Goal: Information Seeking & Learning: Learn about a topic

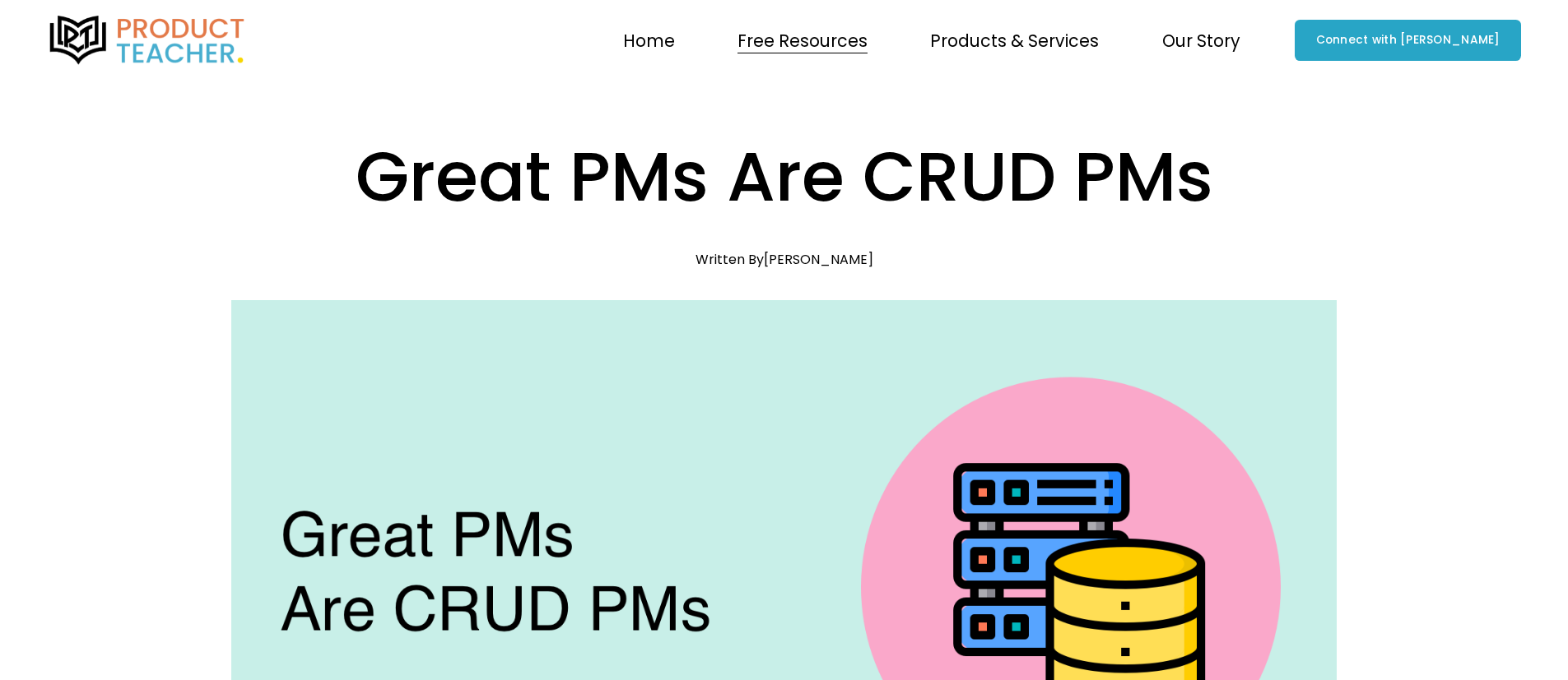
scroll to position [10, 0]
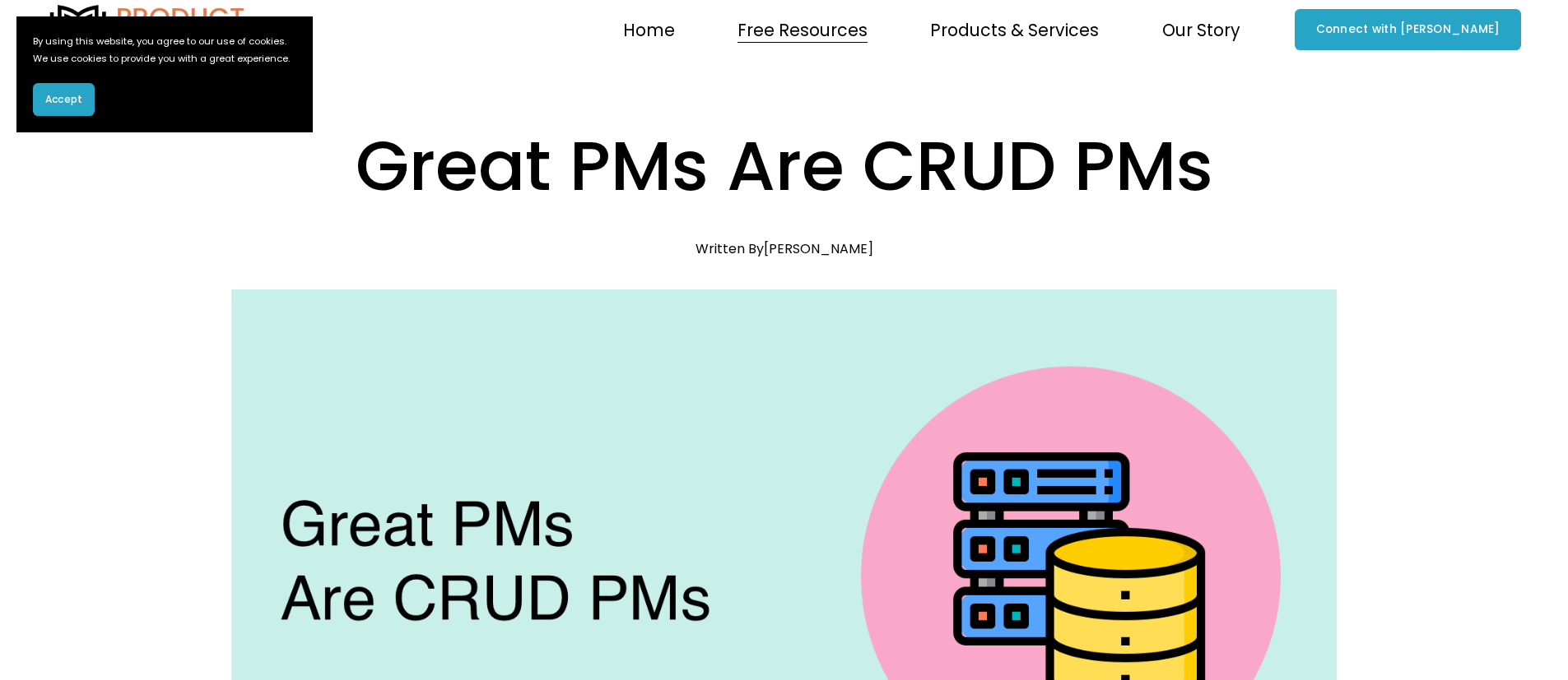
click at [54, 116] on button "Accept" at bounding box center [64, 99] width 62 height 33
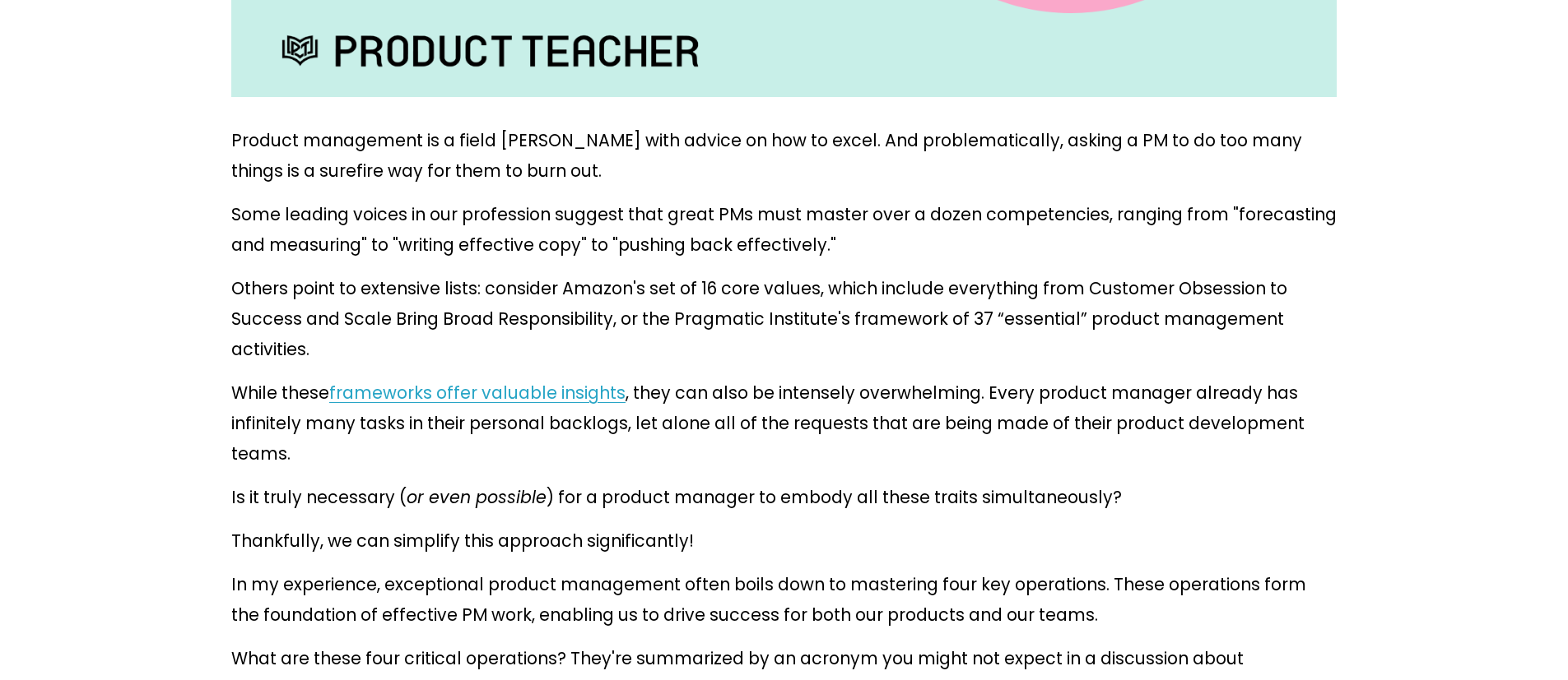
scroll to position [795, 0]
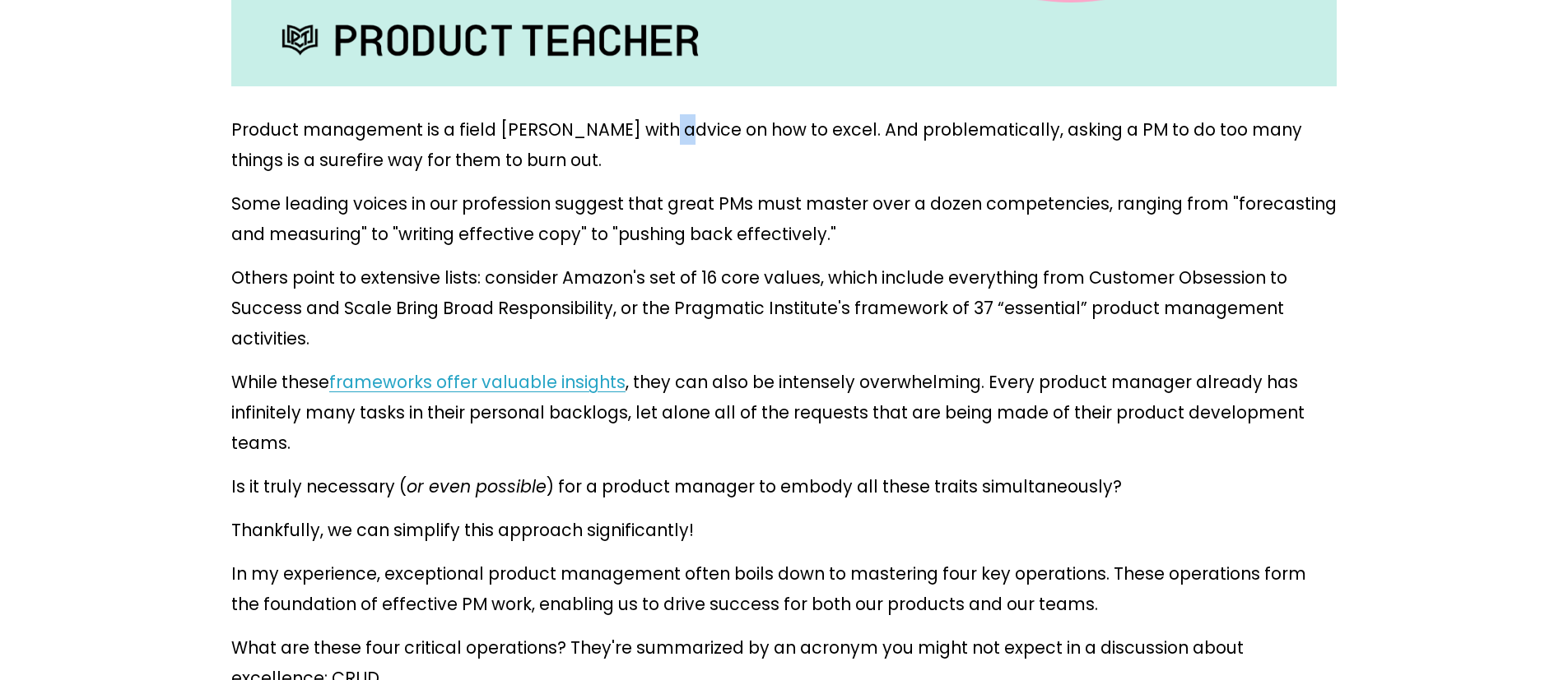
drag, startPoint x: 610, startPoint y: 108, endPoint x: 787, endPoint y: 99, distance: 177.2
click at [717, 114] on p "Product management is a field [PERSON_NAME] with advice on how to excel. And pr…" at bounding box center [783, 145] width 1105 height 61
click at [801, 114] on p "Product management is a field [PERSON_NAME] with advice on how to excel. And pr…" at bounding box center [783, 145] width 1105 height 61
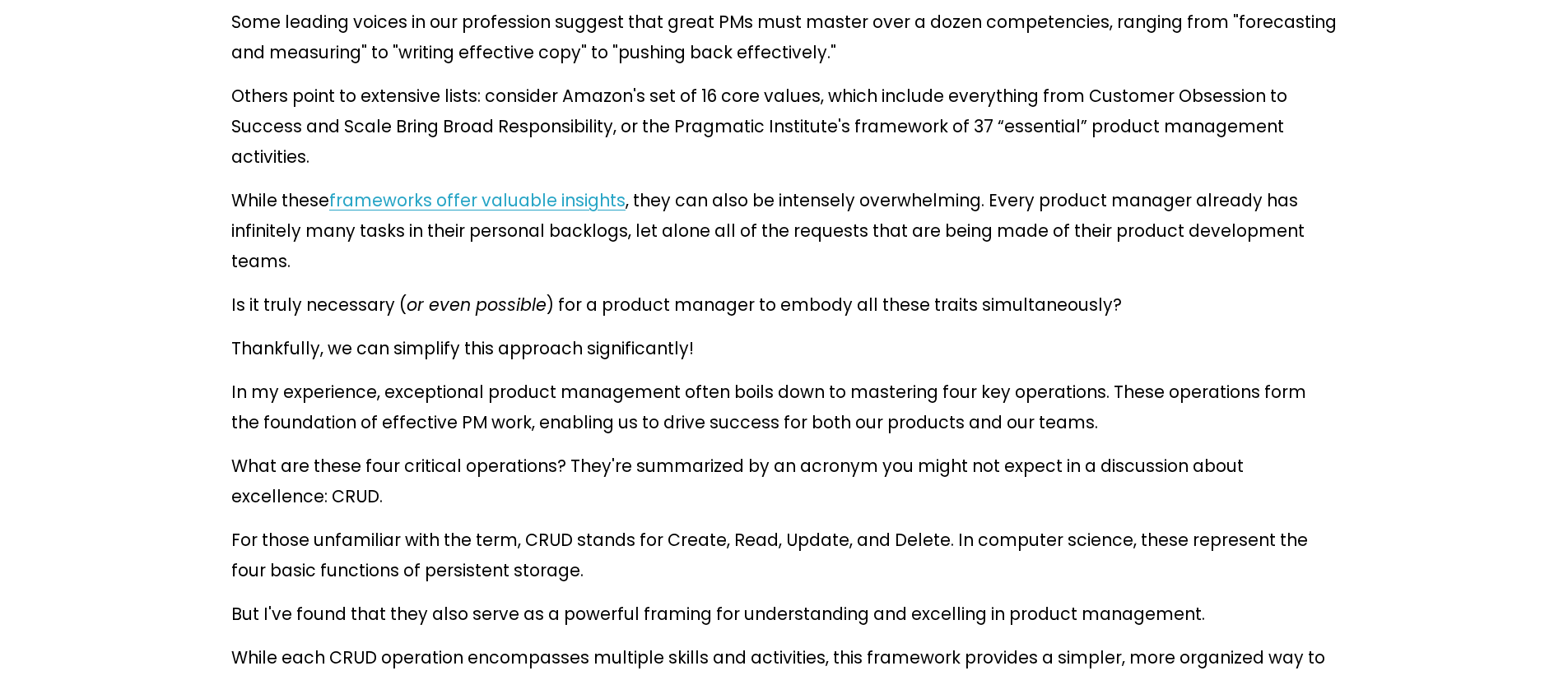
scroll to position [987, 0]
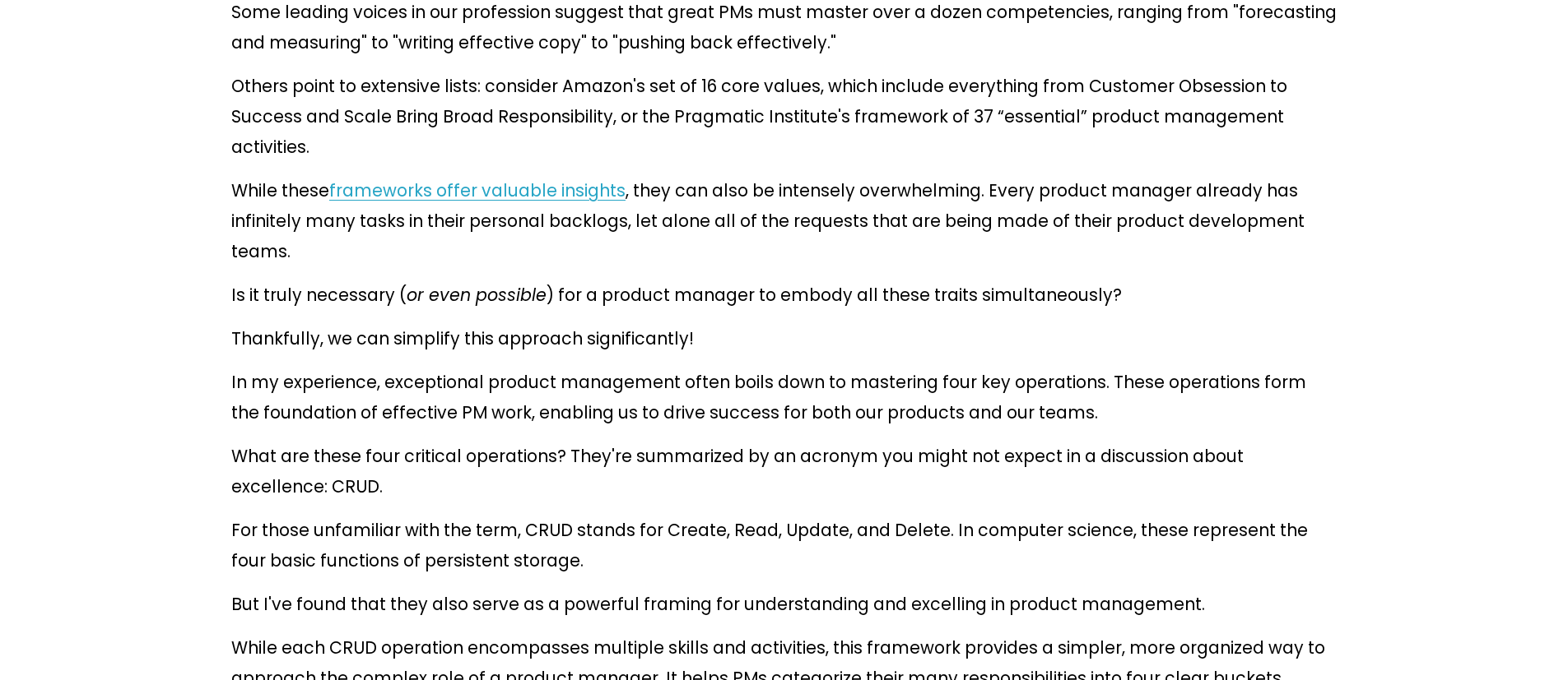
drag, startPoint x: 16, startPoint y: 262, endPoint x: 160, endPoint y: 369, distance: 179.4
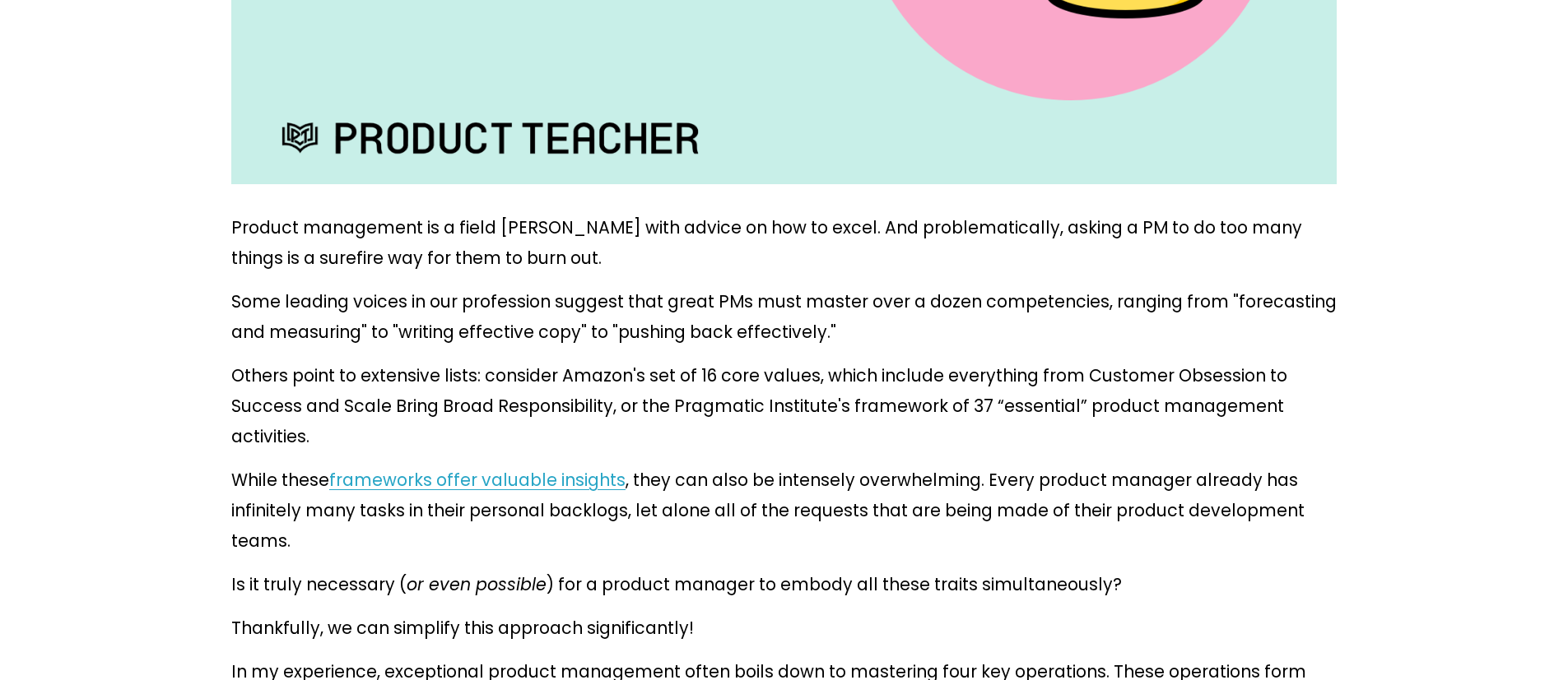
scroll to position [708, 0]
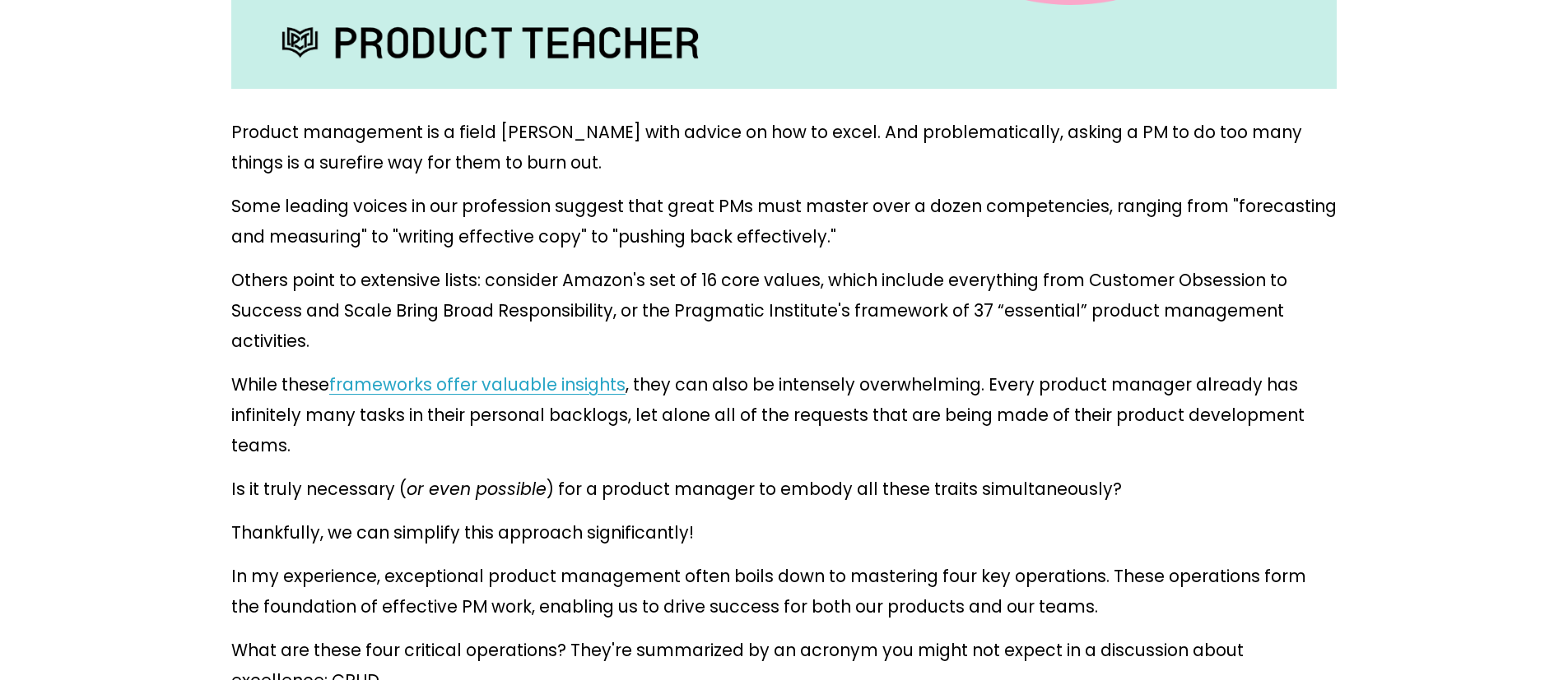
scroll to position [803, 0]
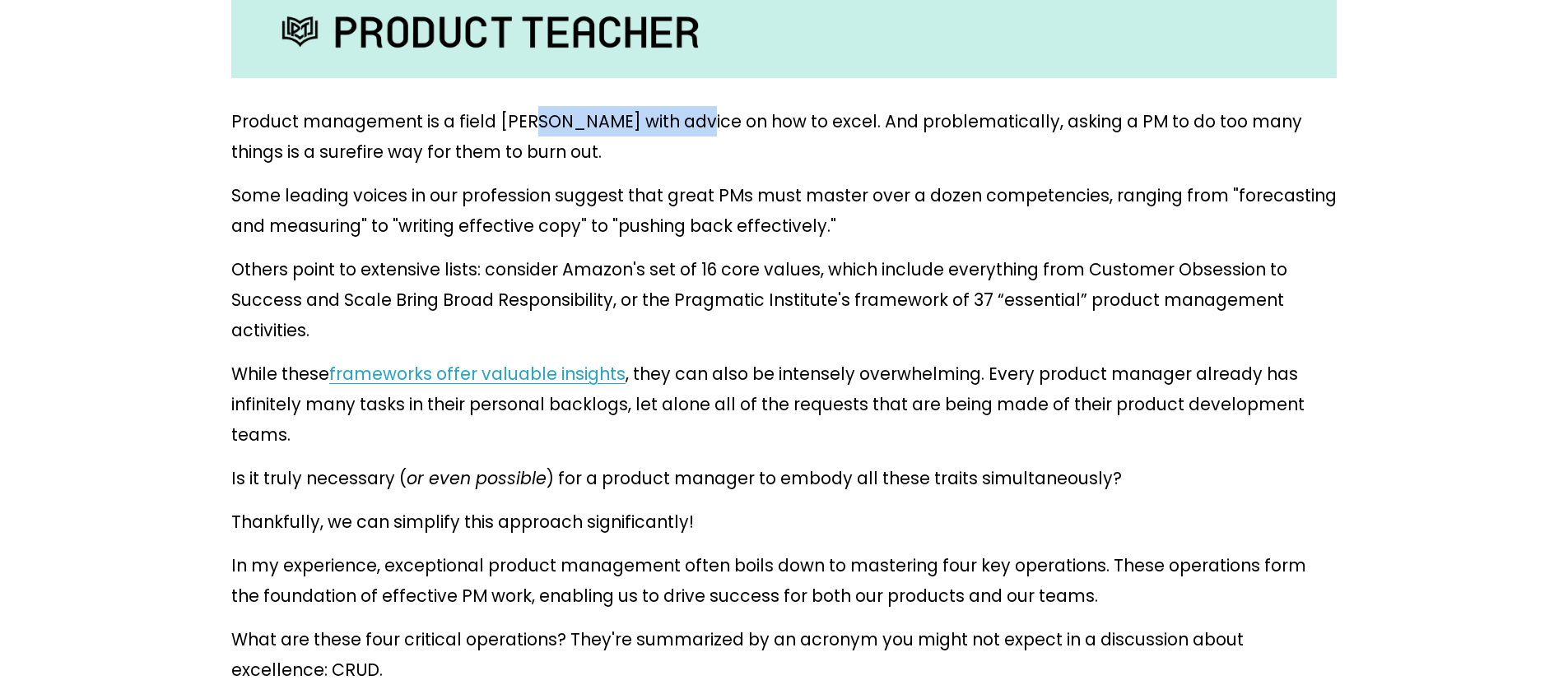
drag, startPoint x: 544, startPoint y: 99, endPoint x: 712, endPoint y: 98, distance: 168.0
click at [652, 106] on p "Product management is a field [PERSON_NAME] with advice on how to excel. And pr…" at bounding box center [783, 137] width 1105 height 61
click at [712, 106] on p "Product management is a field [PERSON_NAME] with advice on how to excel. And pr…" at bounding box center [783, 137] width 1105 height 61
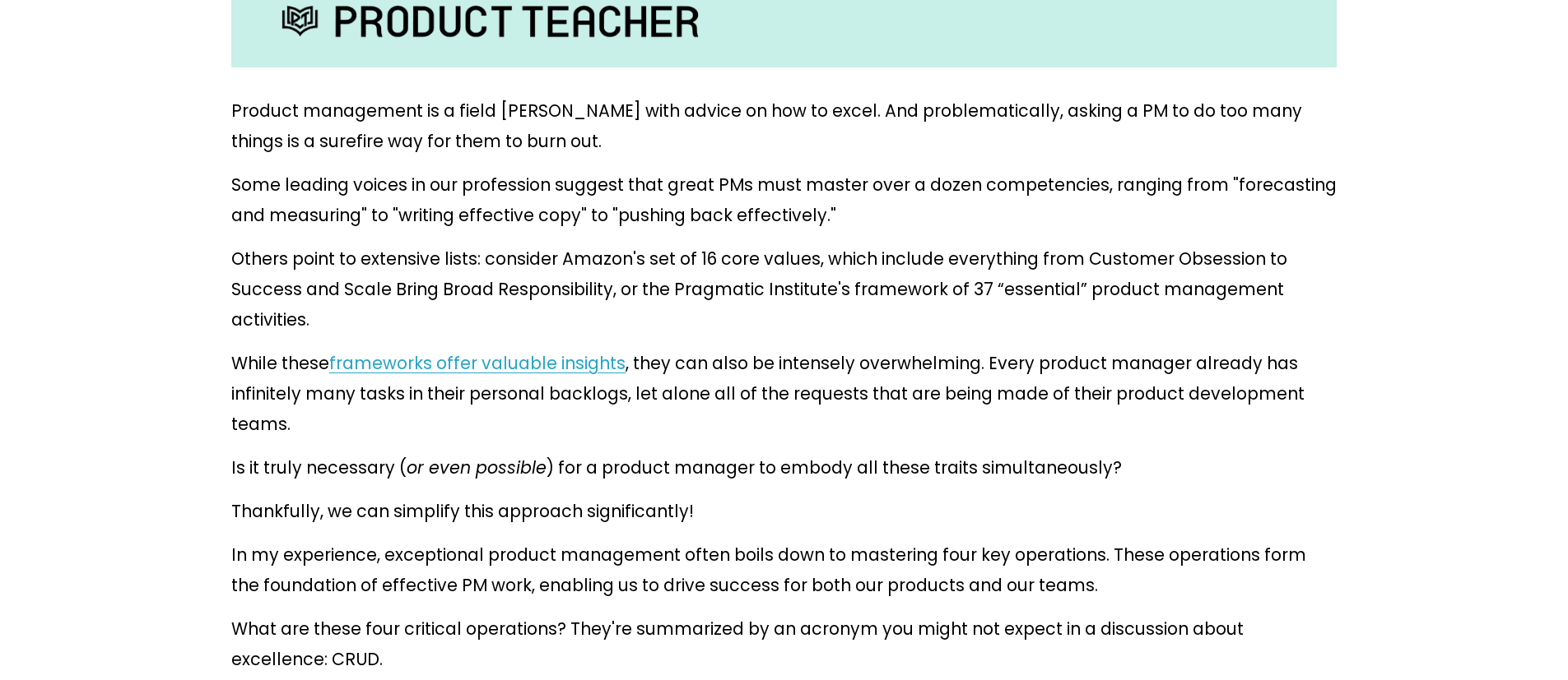
click at [856, 169] on p "Some leading voices in our profession suggest that great PMs must master over a…" at bounding box center [783, 200] width 1105 height 61
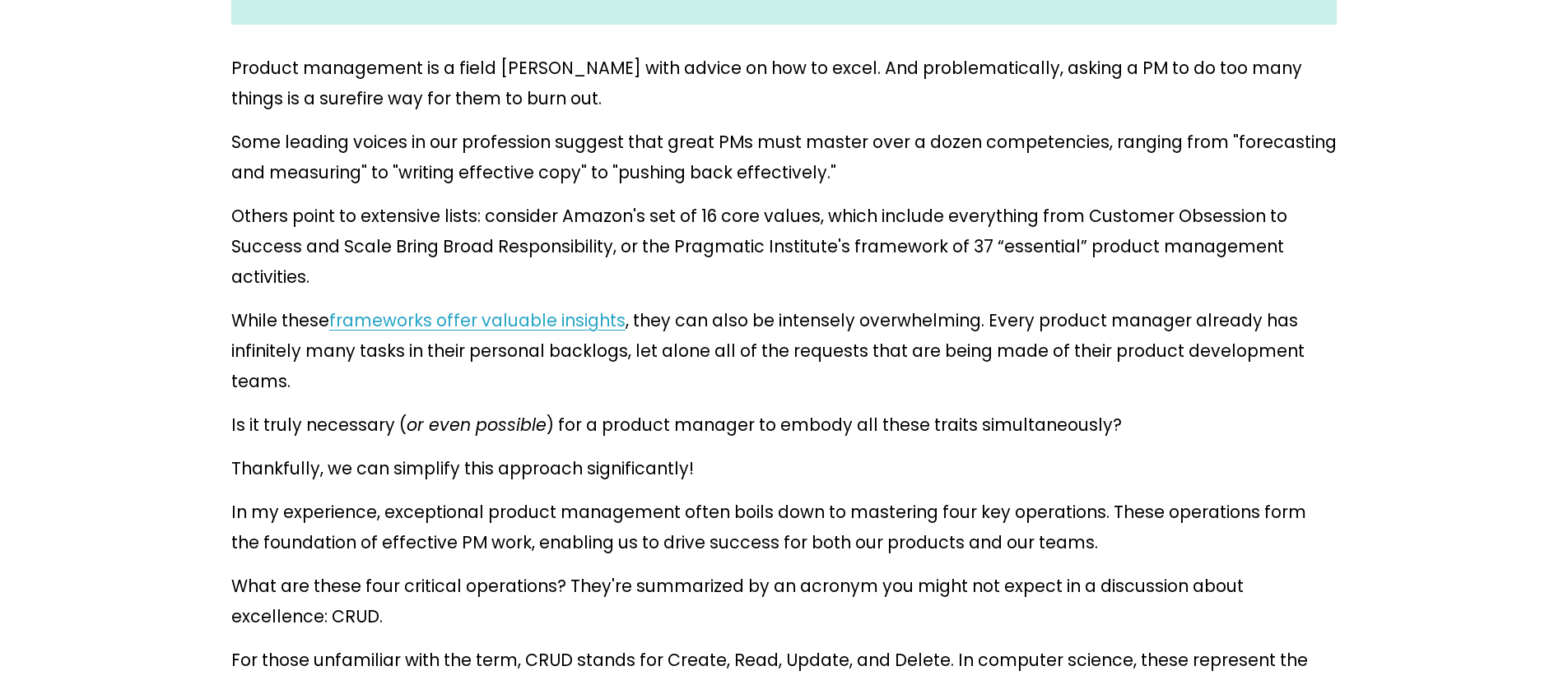
scroll to position [867, 0]
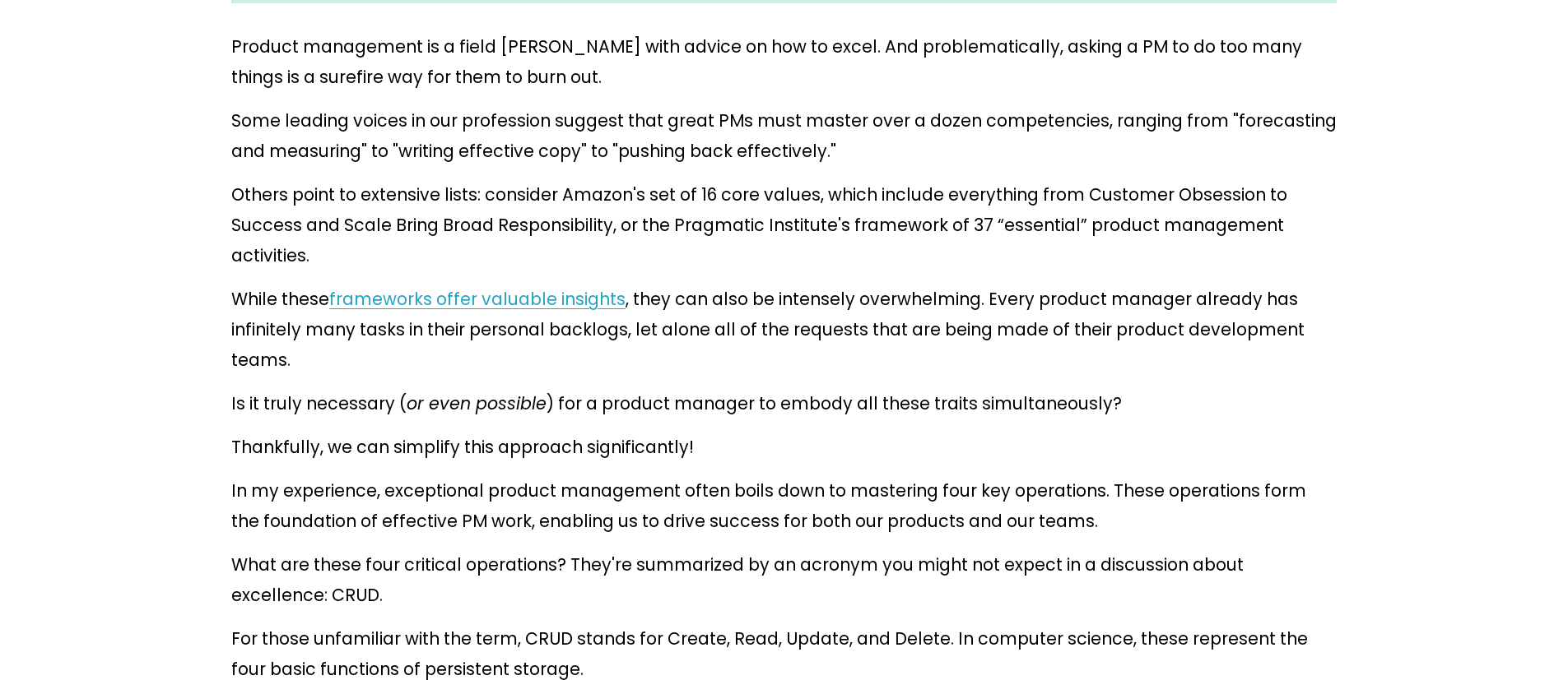
click at [622, 109] on p "Some leading voices in our profession suggest that great PMs must master over a…" at bounding box center [783, 136] width 1105 height 61
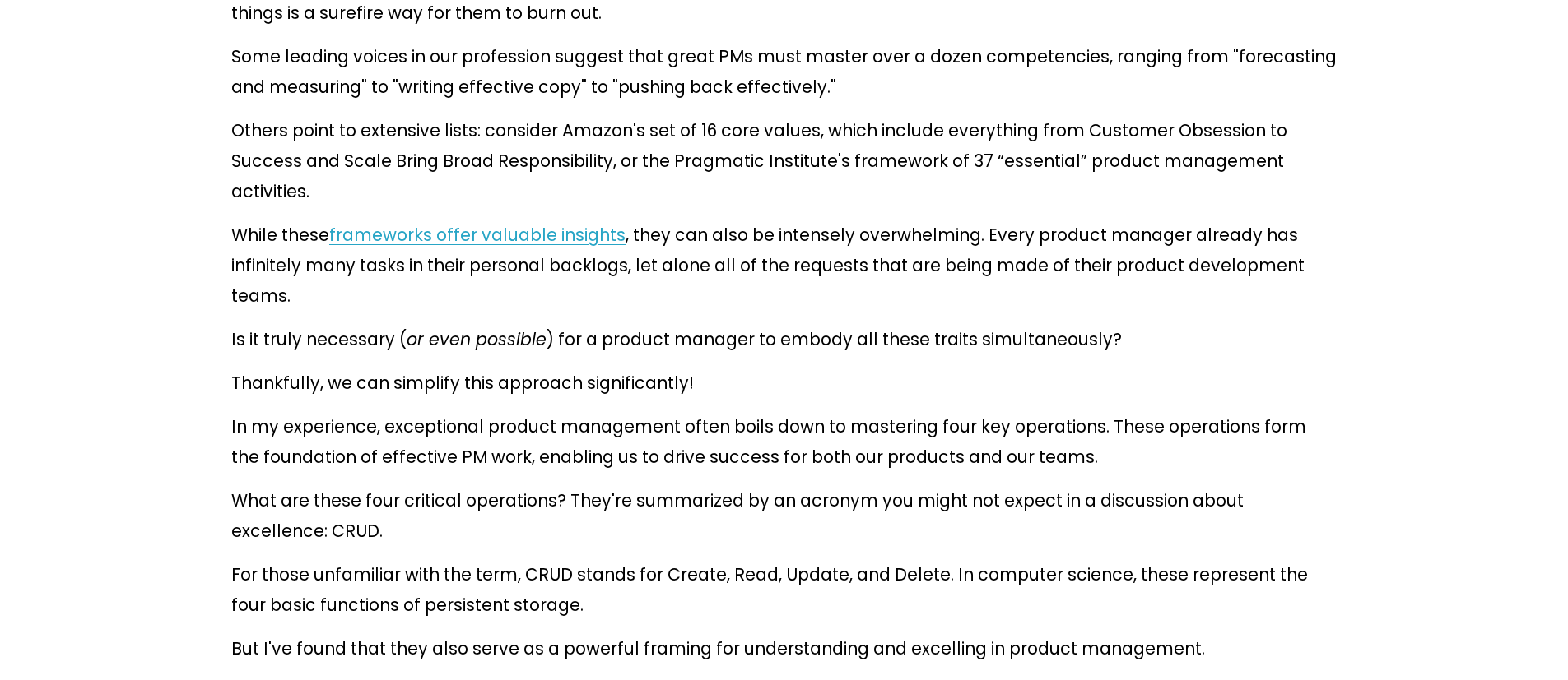
scroll to position [953, 0]
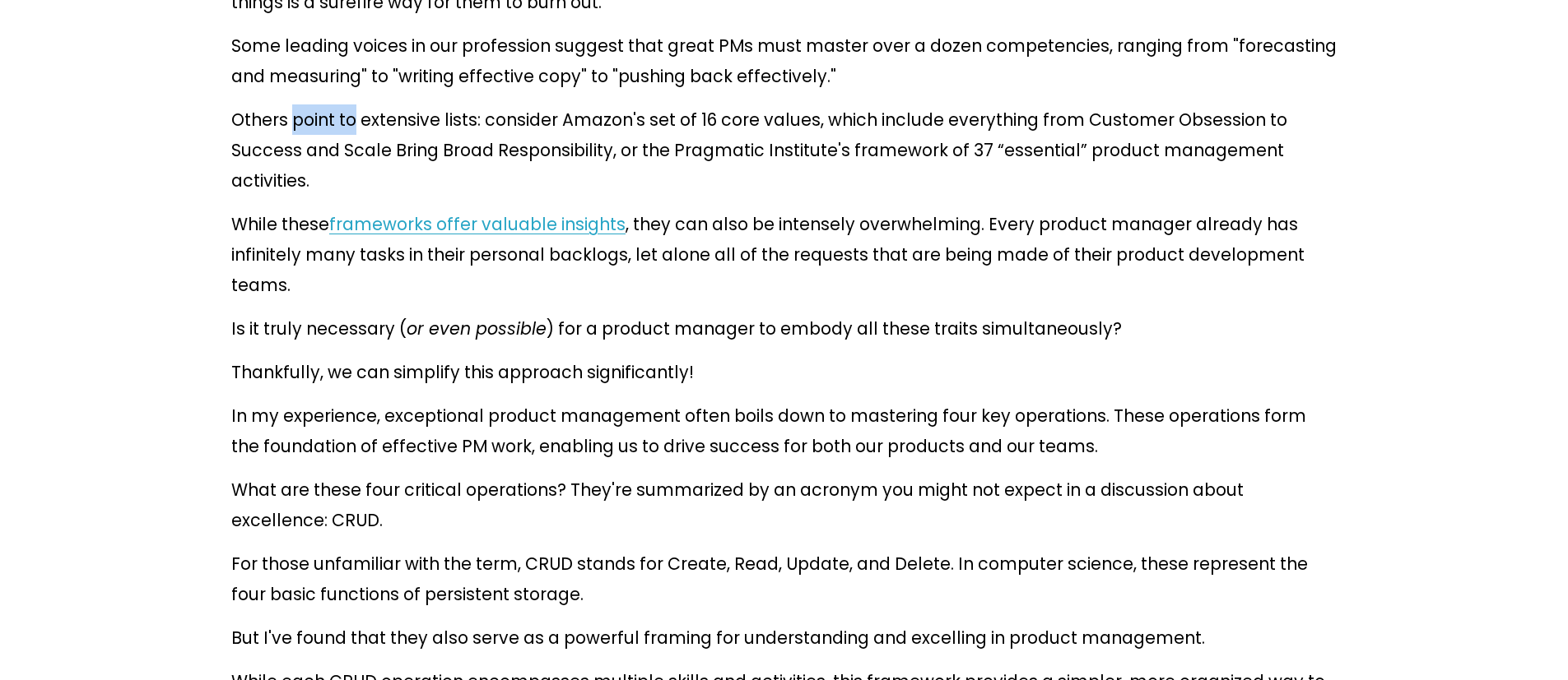
drag, startPoint x: 398, startPoint y: 87, endPoint x: 460, endPoint y: 87, distance: 62.0
click at [427, 105] on p "Others point to extensive lists: consider Amazon's set of 16 core values, which…" at bounding box center [783, 150] width 1105 height 92
click at [474, 105] on p "Others point to extensive lists: consider Amazon's set of 16 core values, which…" at bounding box center [783, 150] width 1105 height 92
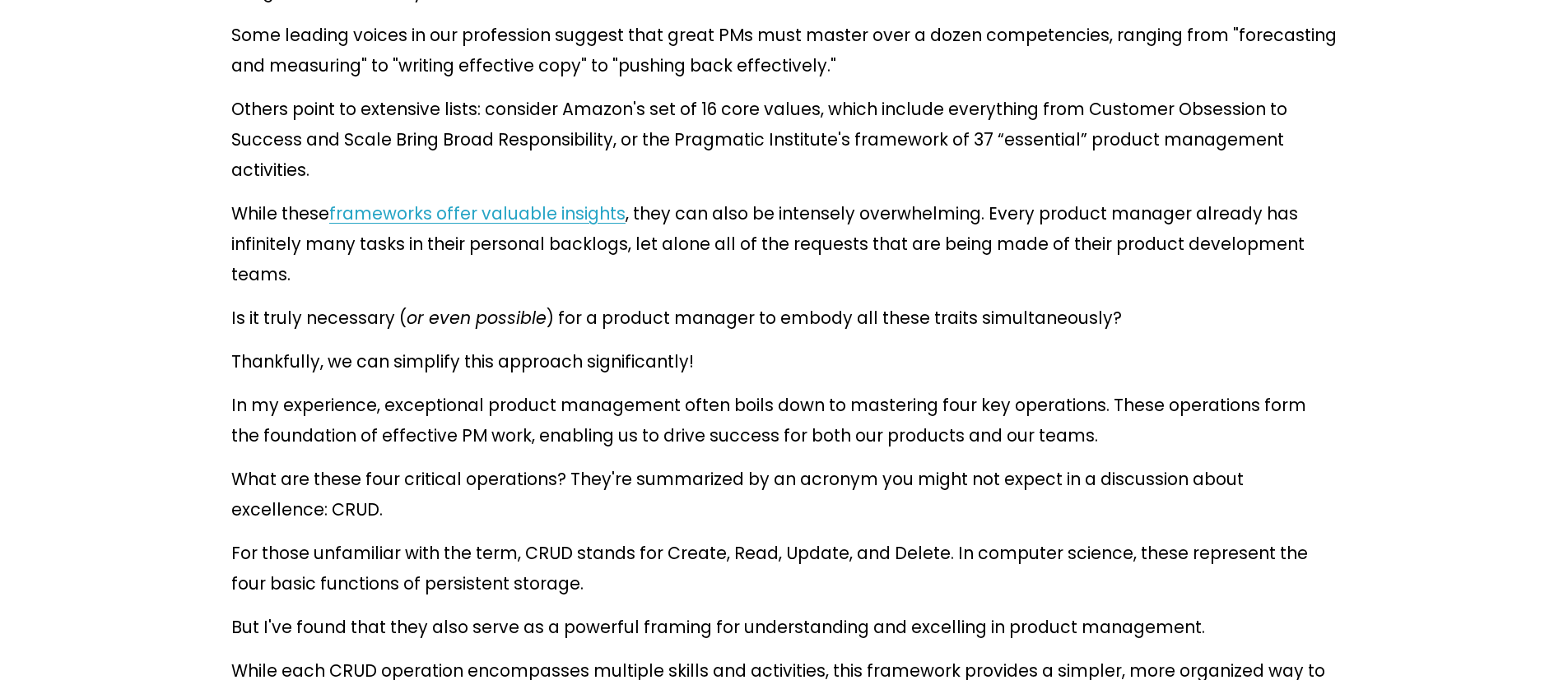
scroll to position [974, 0]
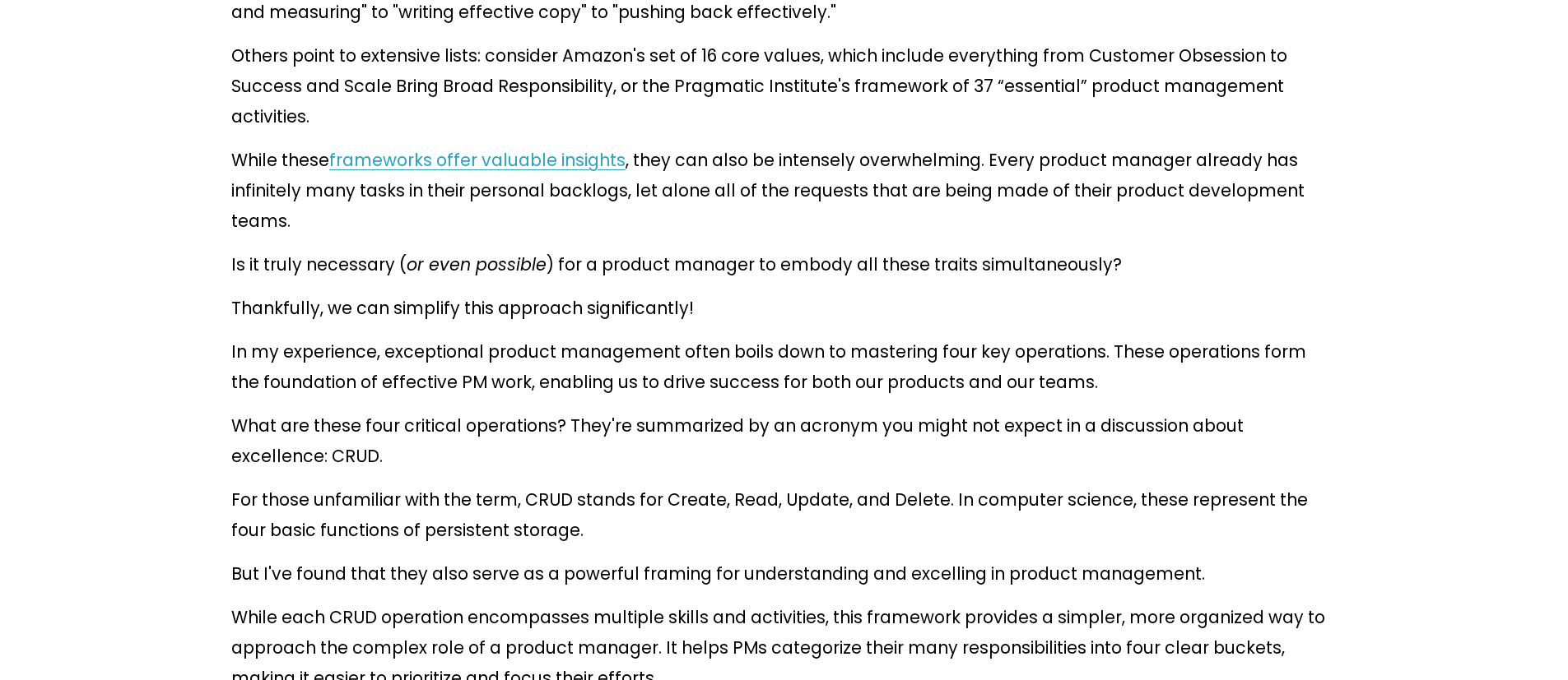
scroll to position [1028, 0]
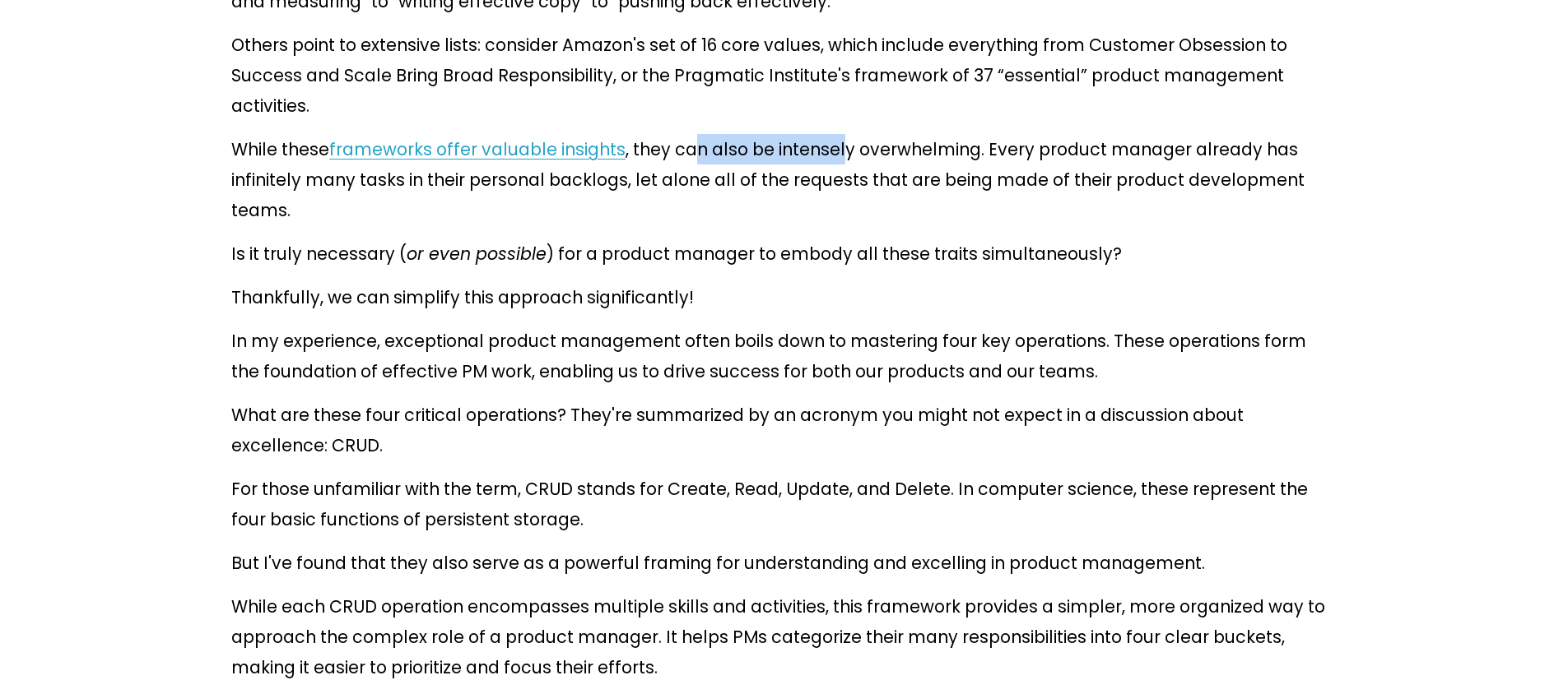
click at [811, 134] on p "While these frameworks offer valuable insights , they can also be intensely ove…" at bounding box center [783, 180] width 1105 height 92
click at [814, 134] on p "While these frameworks offer valuable insights , they can also be intensely ove…" at bounding box center [783, 180] width 1105 height 92
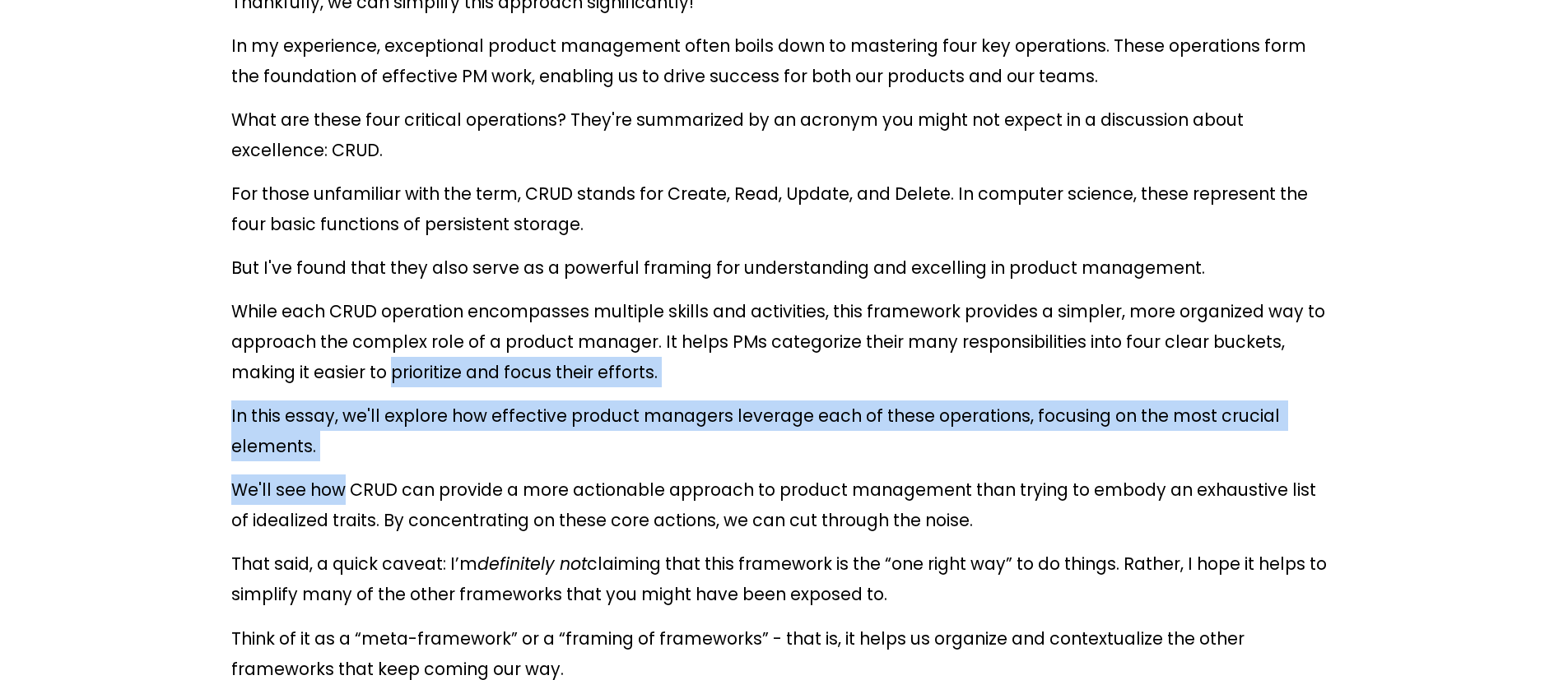
drag, startPoint x: 253, startPoint y: 258, endPoint x: 337, endPoint y: 309, distance: 98.3
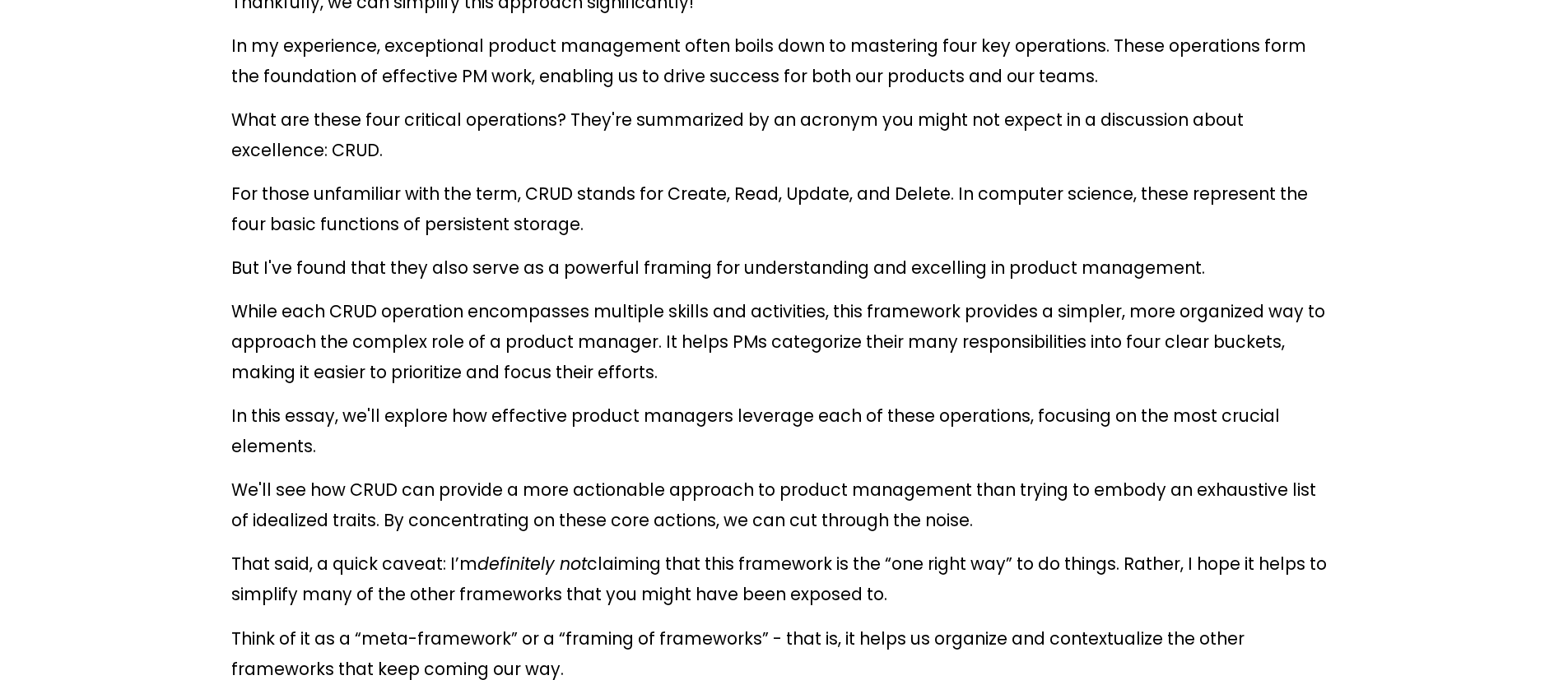
drag, startPoint x: 337, startPoint y: 309, endPoint x: 285, endPoint y: 297, distance: 53.4
click at [335, 475] on p "We'll see how CRUD can provide a more actionable approach to product management…" at bounding box center [783, 506] width 1105 height 61
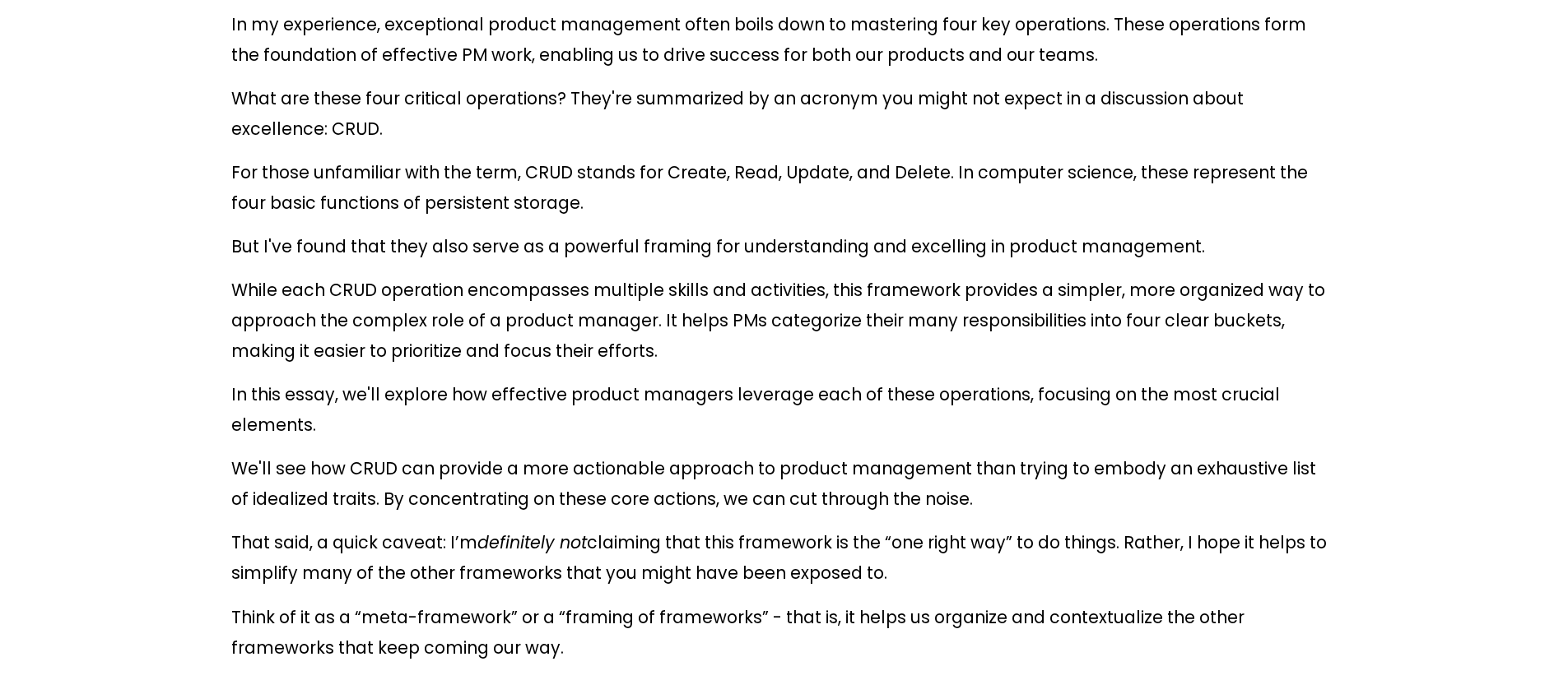
scroll to position [1355, 0]
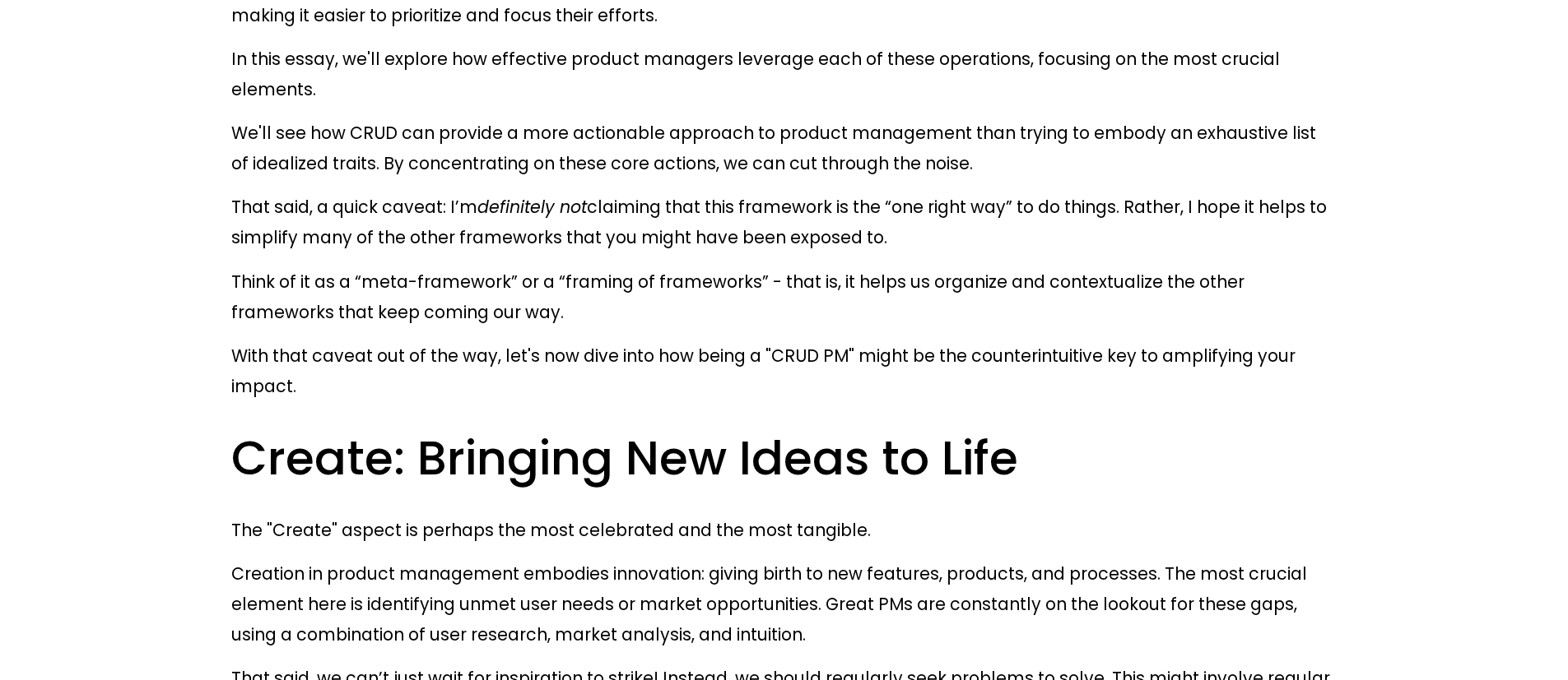
scroll to position [1736, 0]
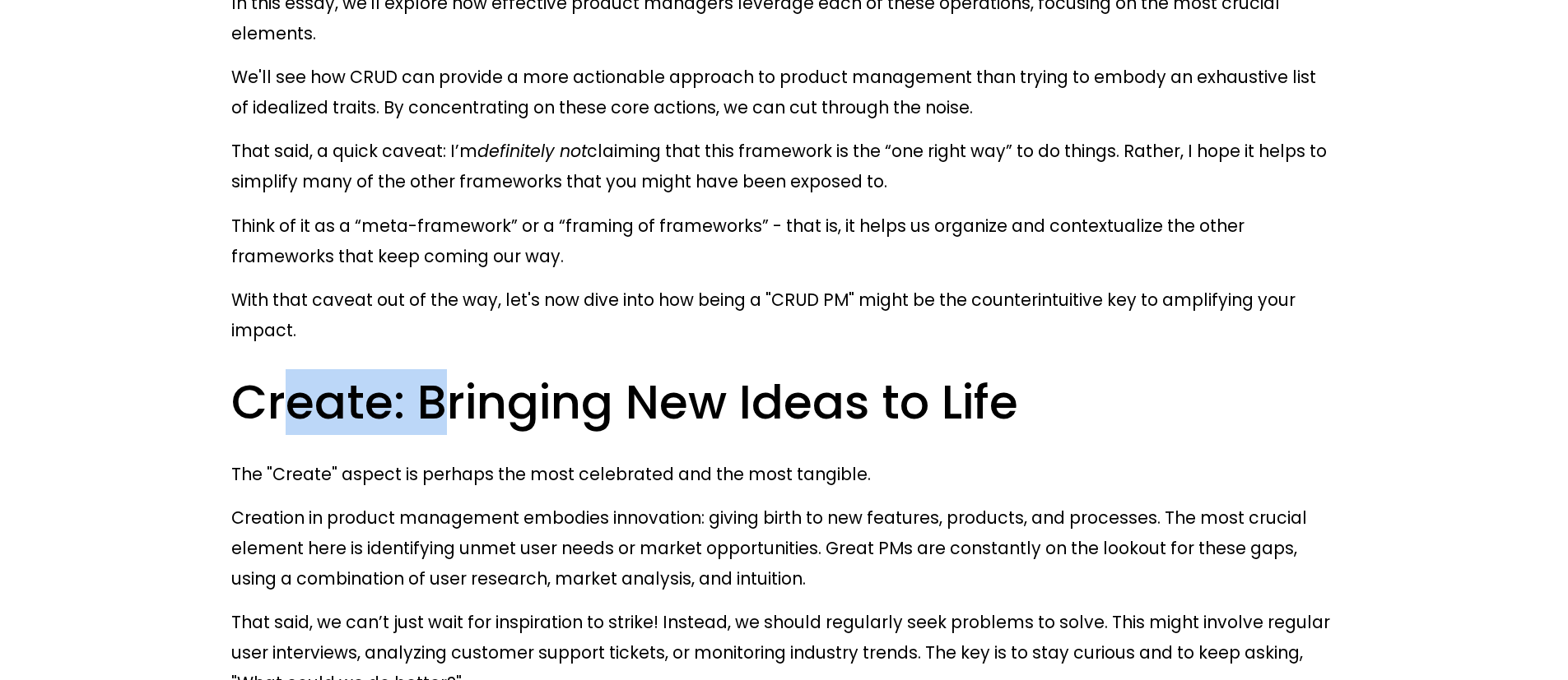
drag, startPoint x: 338, startPoint y: 157, endPoint x: 552, endPoint y: 161, distance: 214.0
click at [522, 372] on h2 "Create: Bringing New Ideas to Life" at bounding box center [783, 403] width 1105 height 61
click at [552, 372] on h2 "Create: Bringing New Ideas to Life" at bounding box center [783, 403] width 1105 height 61
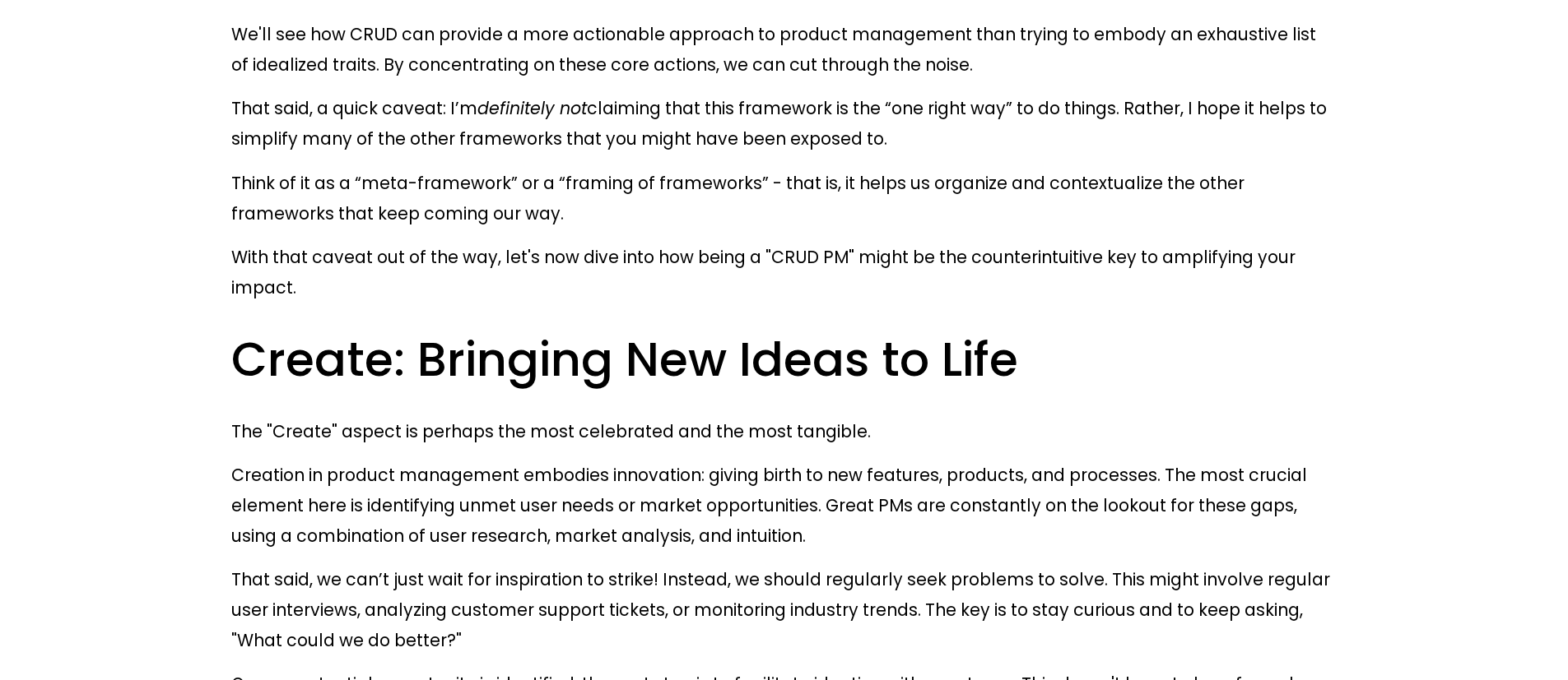
click at [489, 564] on p "That said, we can’t just wait for inspiration to strike! Instead, we should reg…" at bounding box center [783, 609] width 1105 height 92
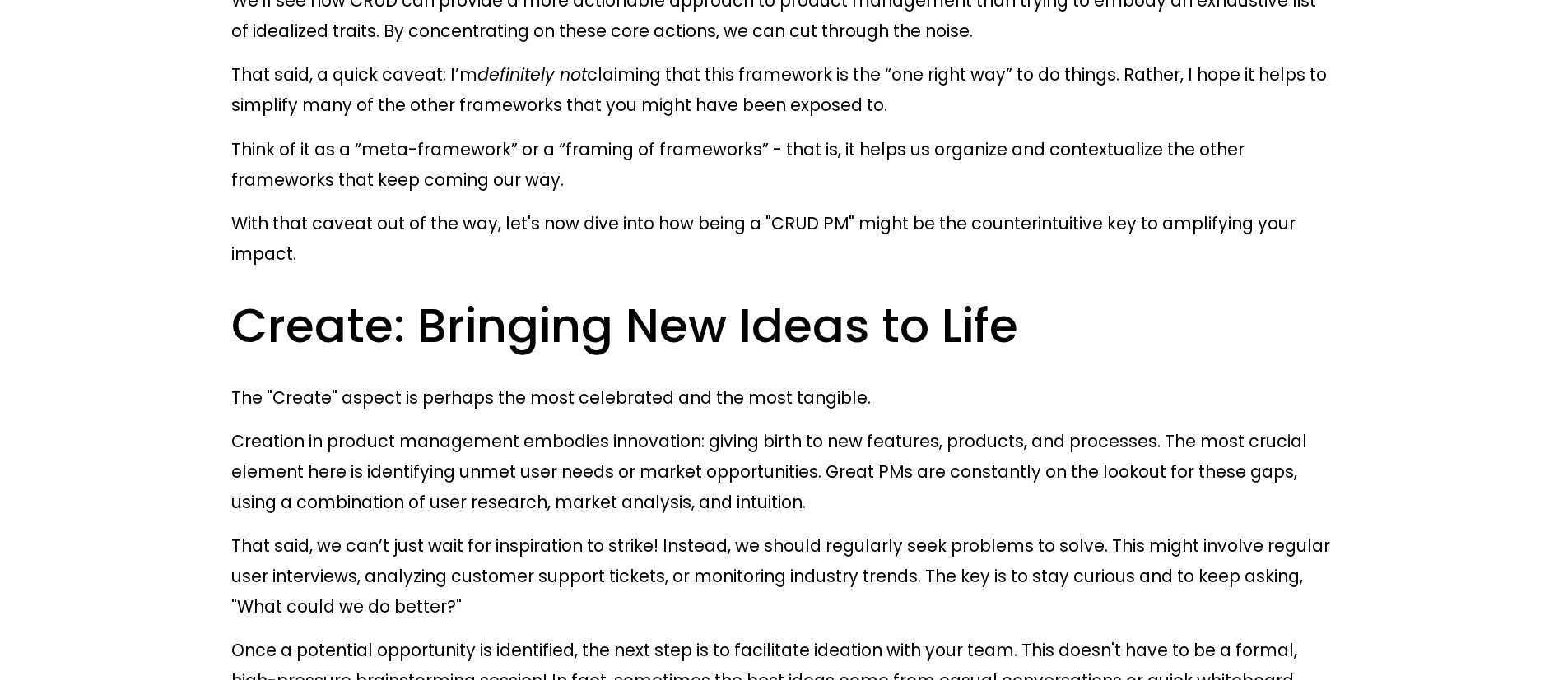
scroll to position [1823, 0]
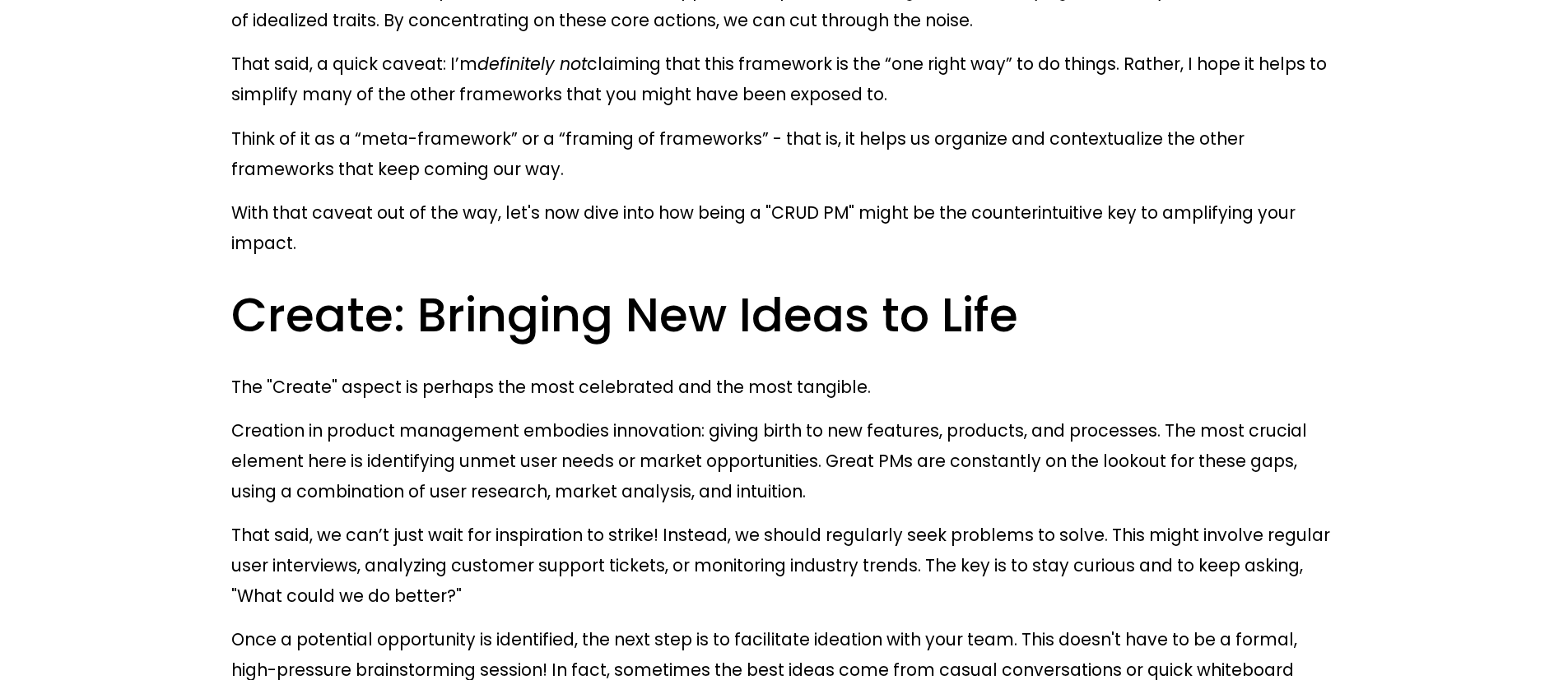
drag, startPoint x: 453, startPoint y: 145, endPoint x: 740, endPoint y: 143, distance: 287.0
click at [740, 372] on p "The "Create" aspect is perhaps the most celebrated and the most tangible." at bounding box center [783, 387] width 1105 height 31
drag, startPoint x: 740, startPoint y: 143, endPoint x: 663, endPoint y: 212, distance: 103.4
click at [739, 372] on p "The "Create" aspect is perhaps the most celebrated and the most tangible." at bounding box center [783, 387] width 1105 height 31
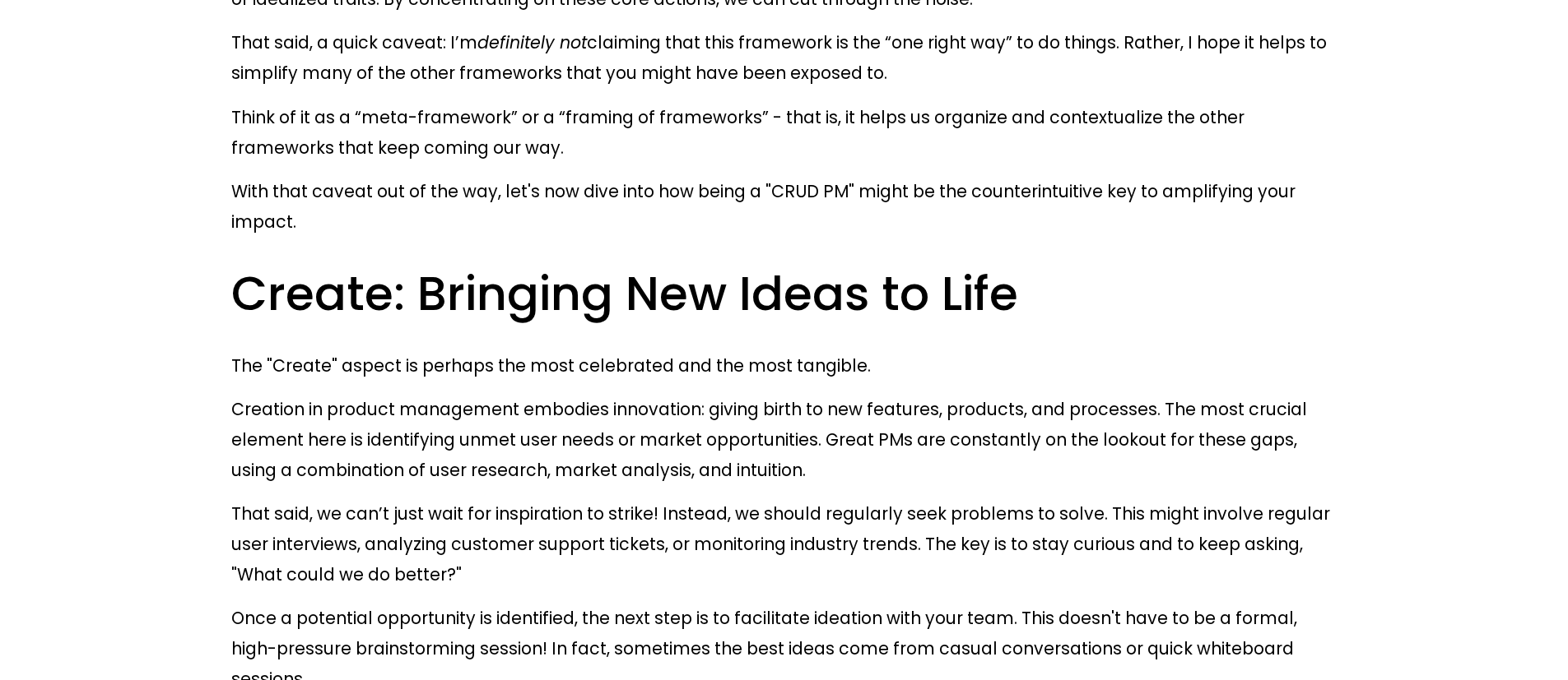
scroll to position [1877, 0]
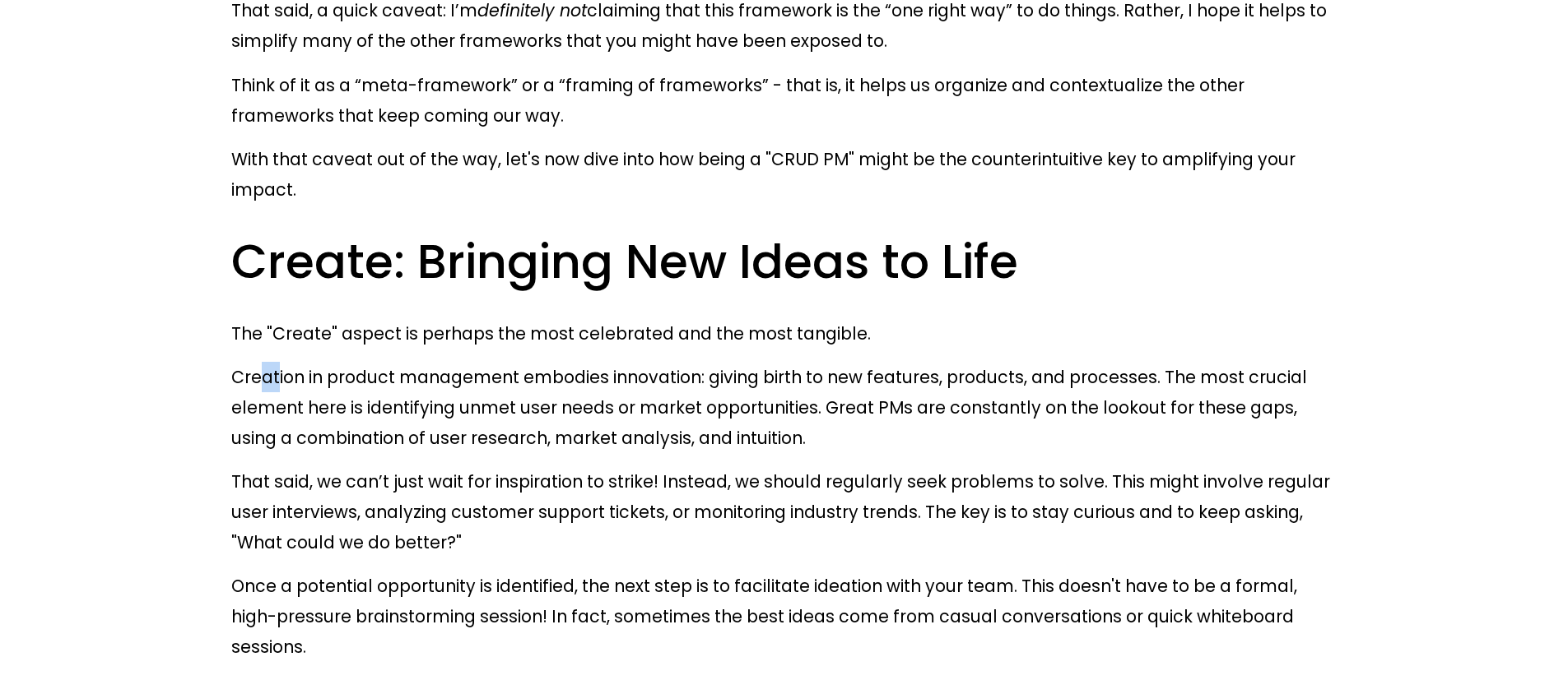
drag, startPoint x: 258, startPoint y: 128, endPoint x: 481, endPoint y: 130, distance: 223.0
click at [401, 362] on p "Creation in product management embodies innovation: giving birth to new feature…" at bounding box center [783, 407] width 1105 height 92
click at [487, 362] on p "Creation in product management embodies innovation: giving birth to new feature…" at bounding box center [783, 407] width 1105 height 92
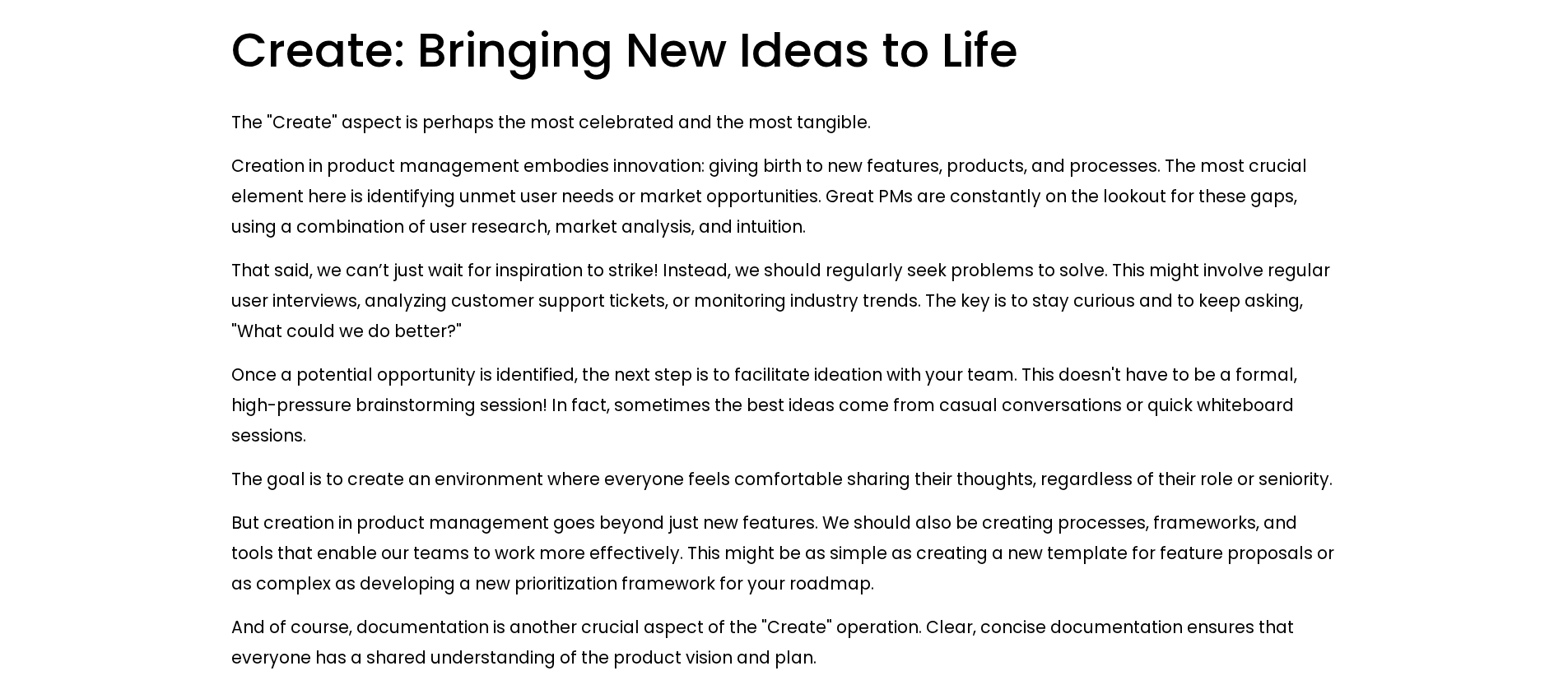
scroll to position [2098, 0]
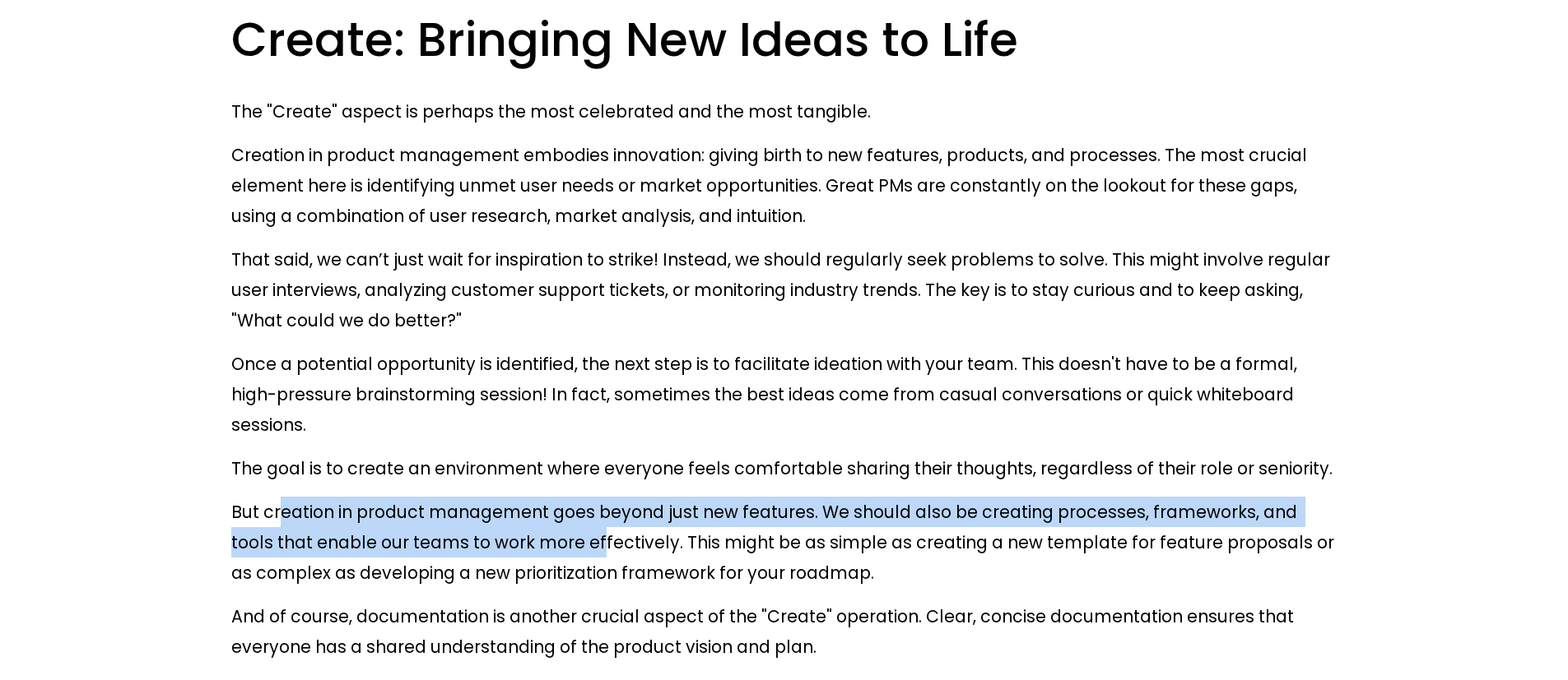
drag, startPoint x: 277, startPoint y: 224, endPoint x: 535, endPoint y: 239, distance: 258.4
click at [499, 497] on p "But creation in product management goes beyond just new features. We should als…" at bounding box center [783, 542] width 1105 height 92
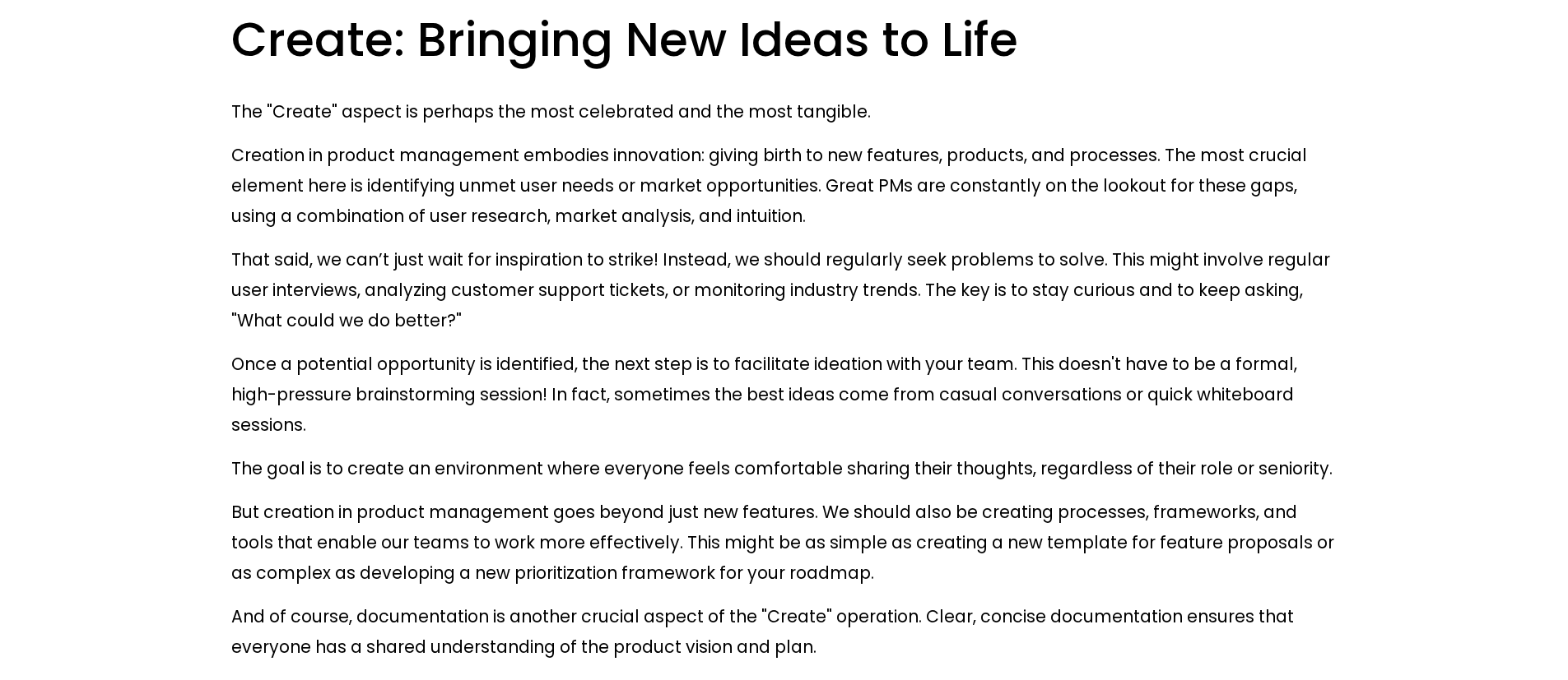
click at [542, 497] on p "But creation in product management goes beyond just new features. We should als…" at bounding box center [783, 542] width 1105 height 92
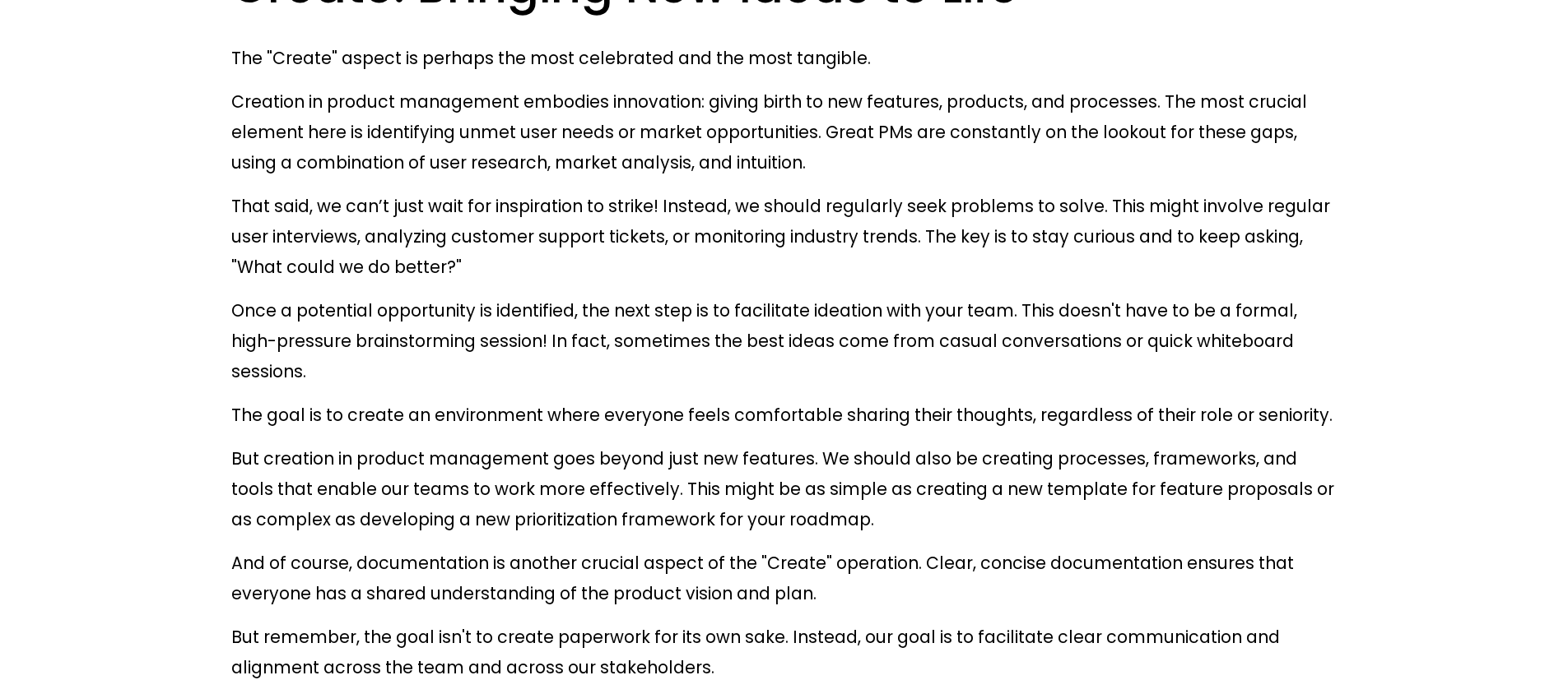
scroll to position [2163, 0]
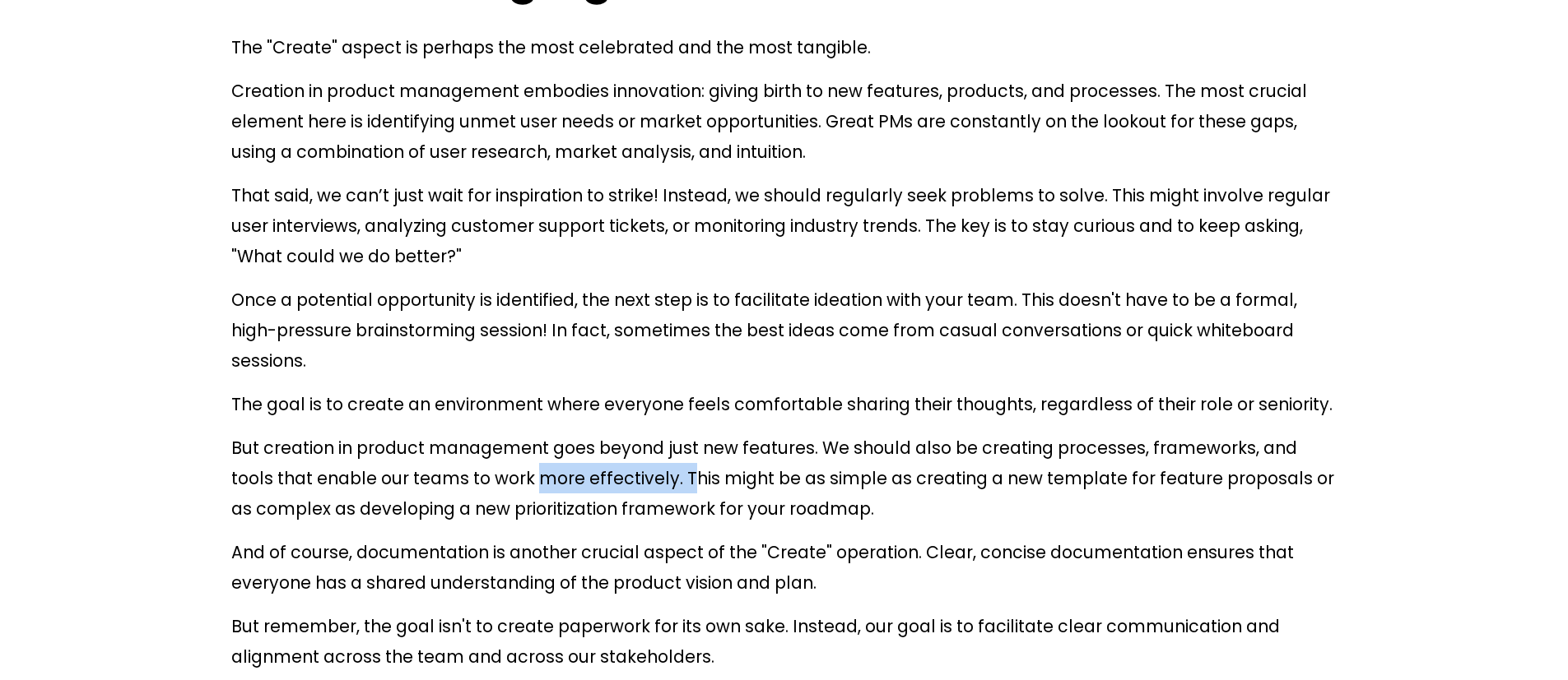
click at [578, 432] on p "But creation in product management goes beyond just new features. We should als…" at bounding box center [783, 478] width 1105 height 92
click at [679, 432] on p "But creation in product management goes beyond just new features. We should als…" at bounding box center [783, 478] width 1105 height 92
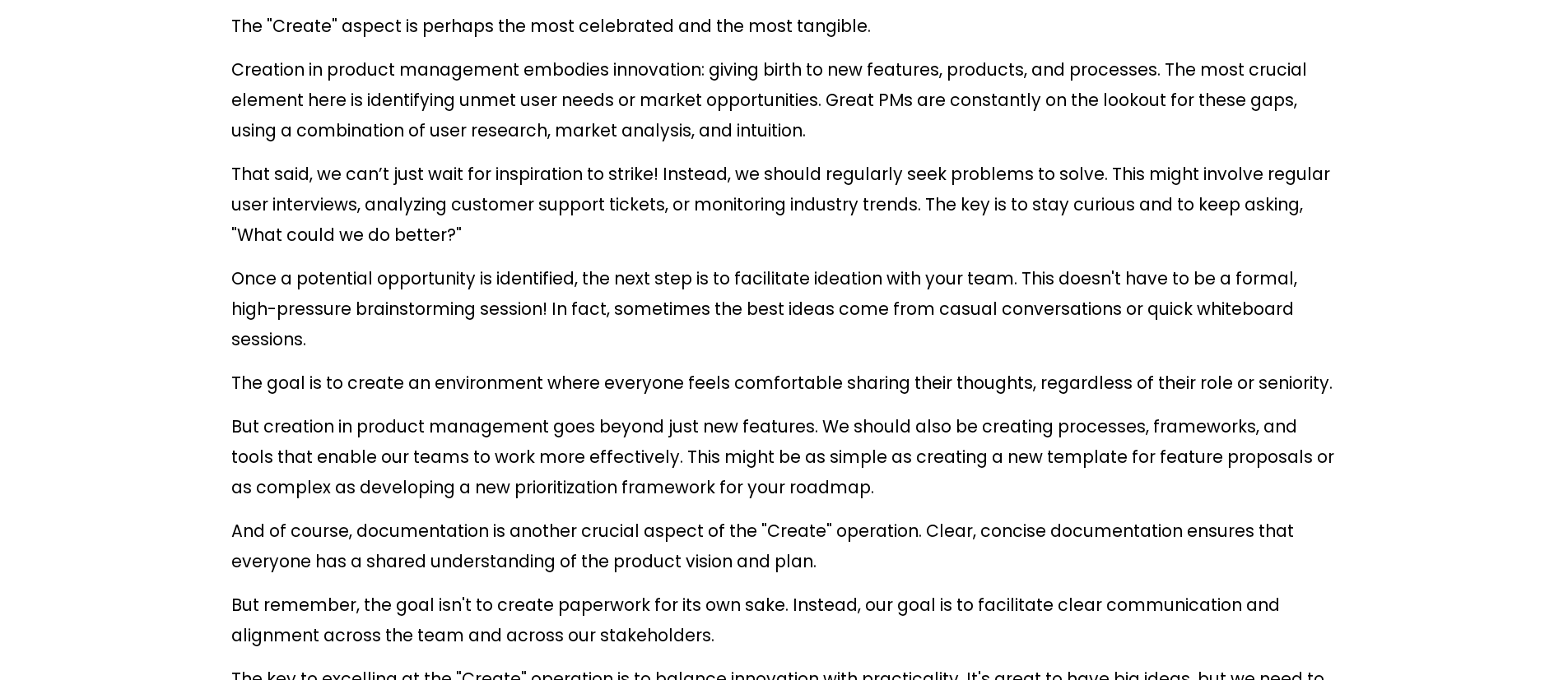
scroll to position [2195, 0]
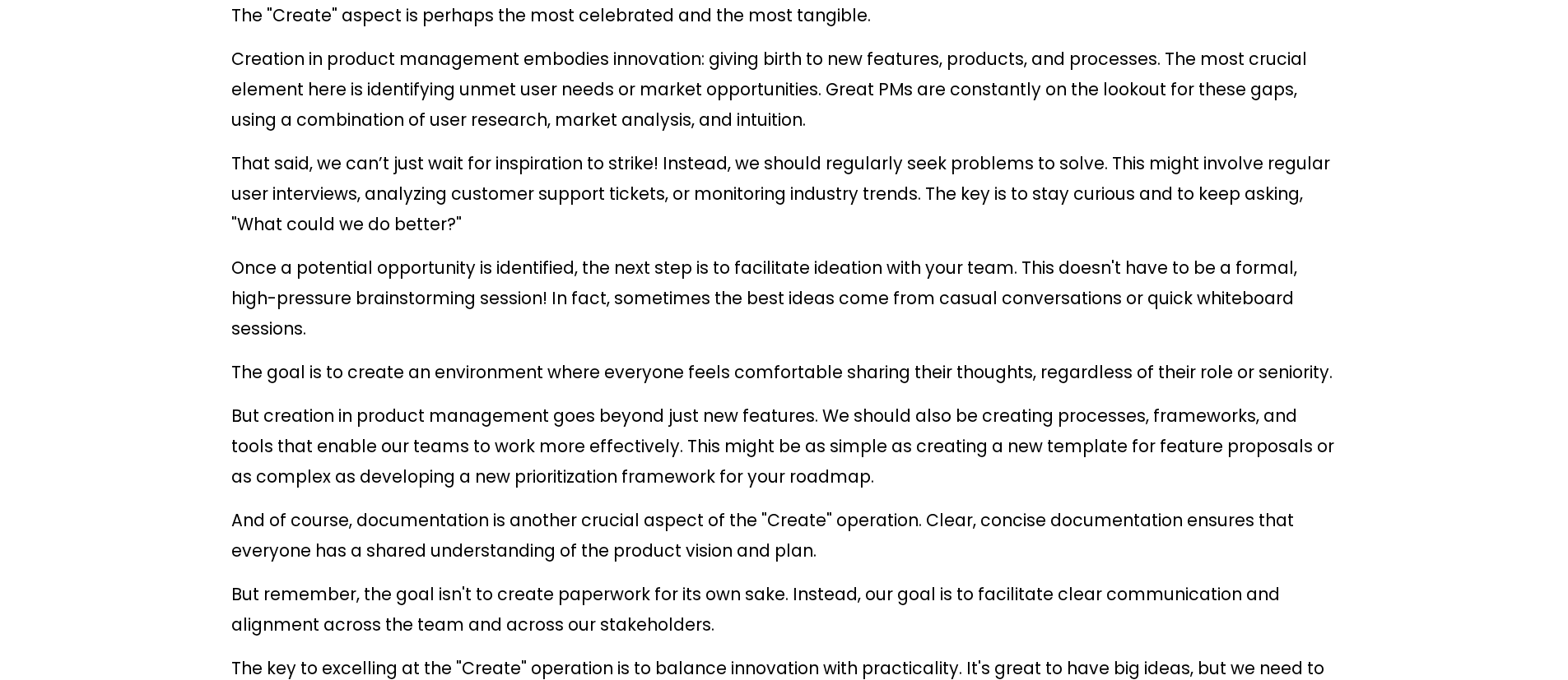
click at [842, 505] on p "And of course, documentation is another crucial aspect of the "Create" operatio…" at bounding box center [783, 535] width 1105 height 61
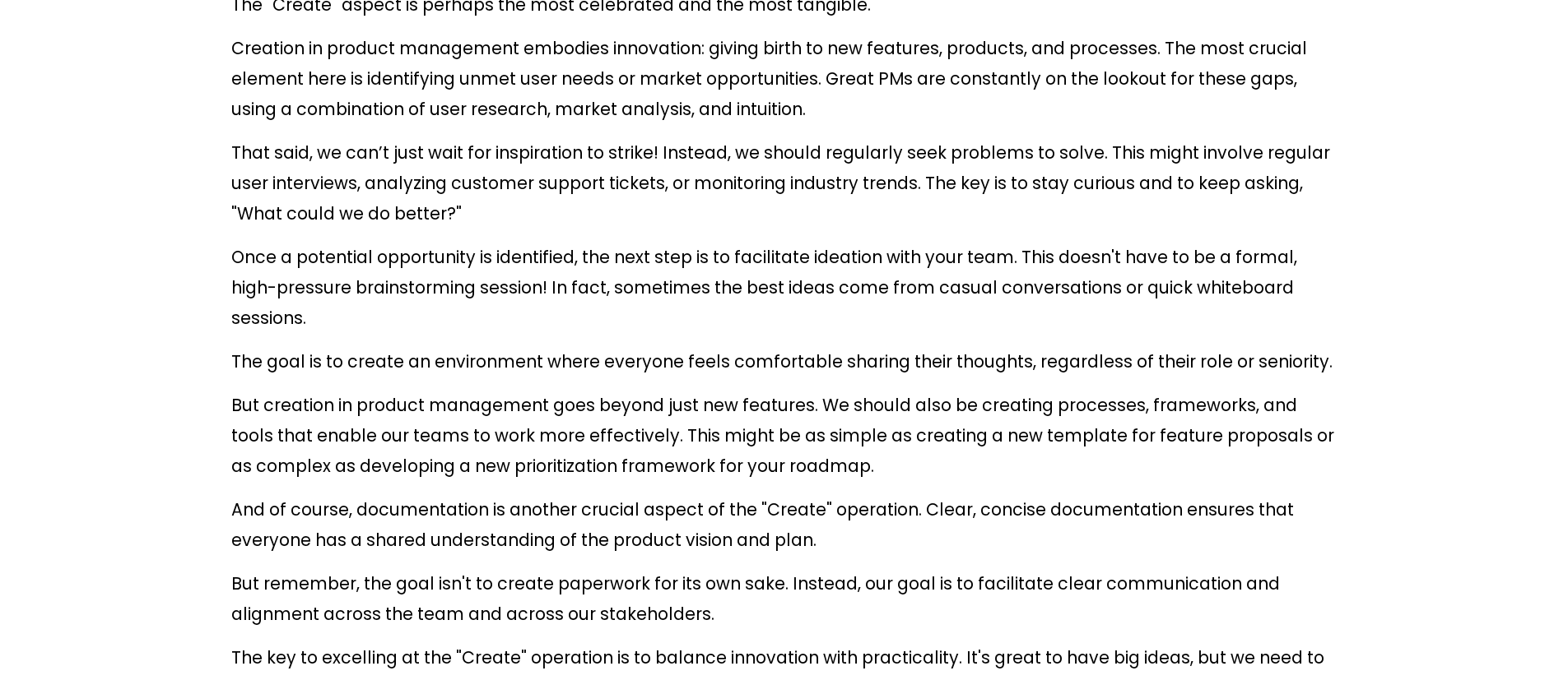
scroll to position [2216, 0]
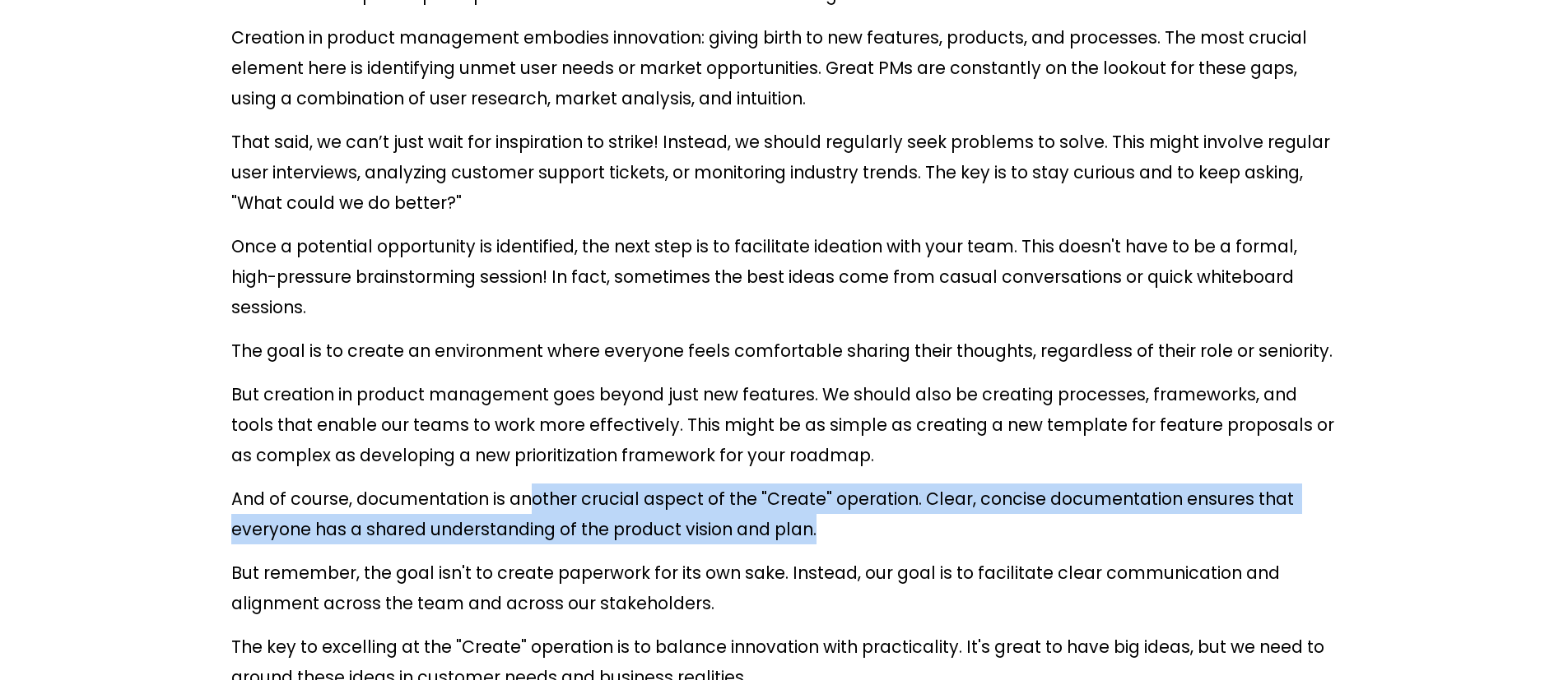
click at [782, 484] on p "And of course, documentation is another crucial aspect of the "Create" operatio…" at bounding box center [783, 514] width 1105 height 61
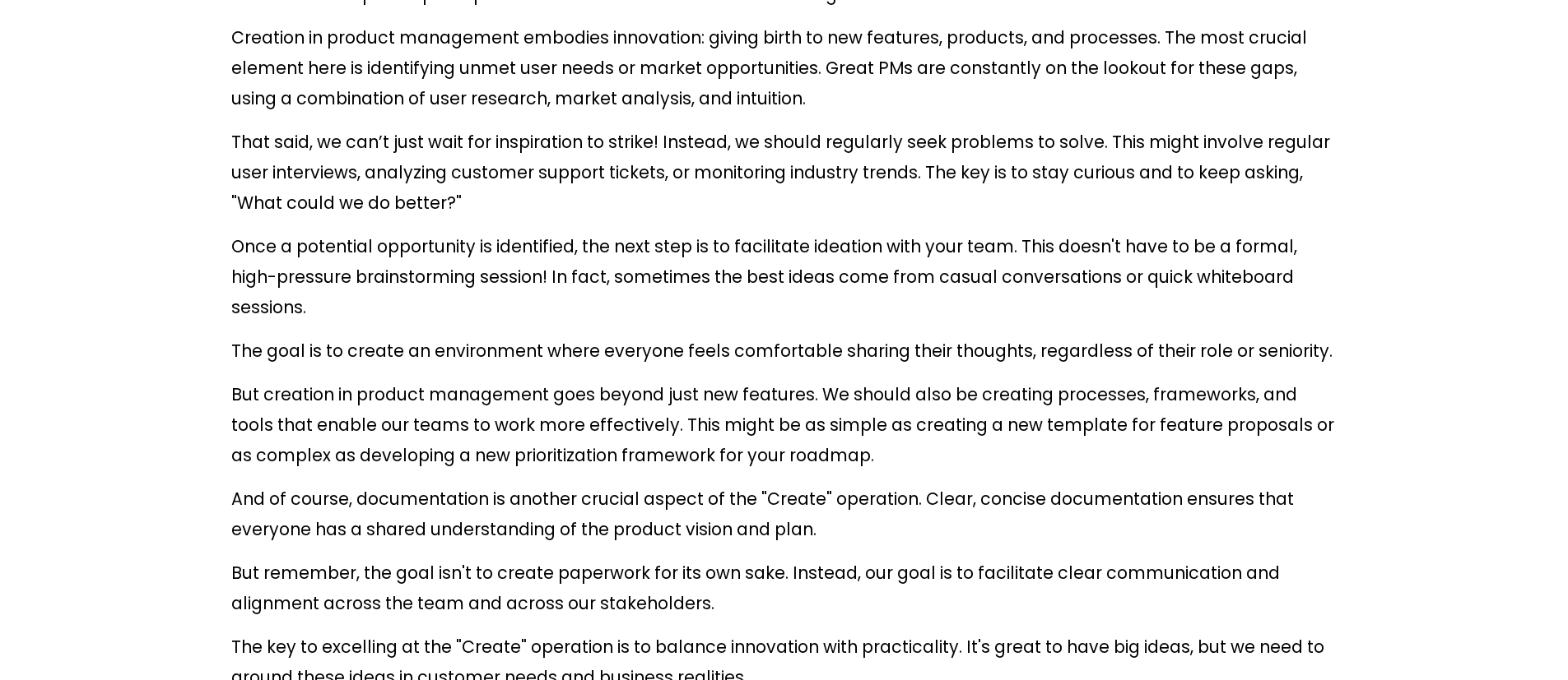
click at [830, 484] on p "And of course, documentation is another crucial aspect of the "Create" operatio…" at bounding box center [783, 514] width 1105 height 61
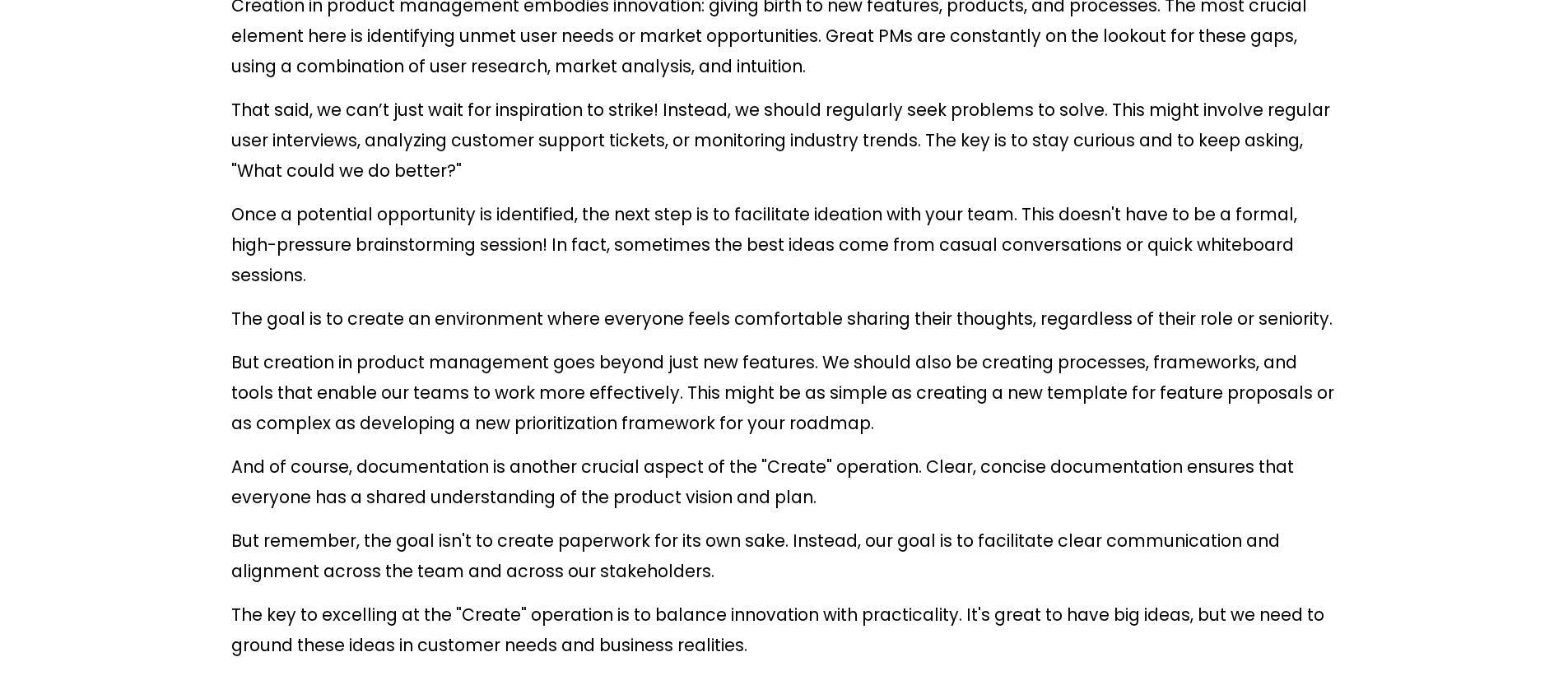
scroll to position [2259, 0]
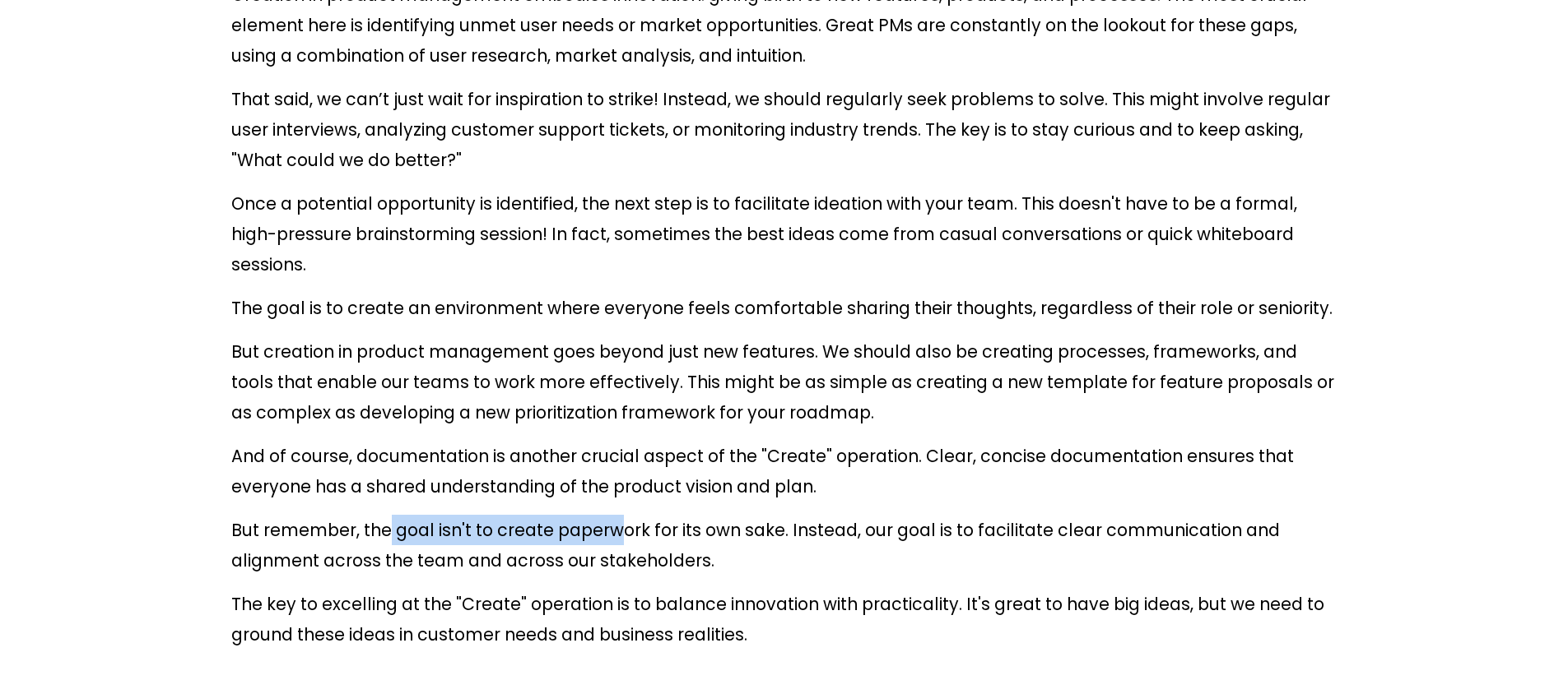
drag, startPoint x: 382, startPoint y: 229, endPoint x: 660, endPoint y: 222, distance: 278.1
click at [601, 515] on p "But remember, the goal isn't to create paperwork for its own sake. Instead, our…" at bounding box center [783, 546] width 1105 height 61
click at [662, 515] on p "But remember, the goal isn't to create paperwork for its own sake. Instead, our…" at bounding box center [783, 546] width 1105 height 61
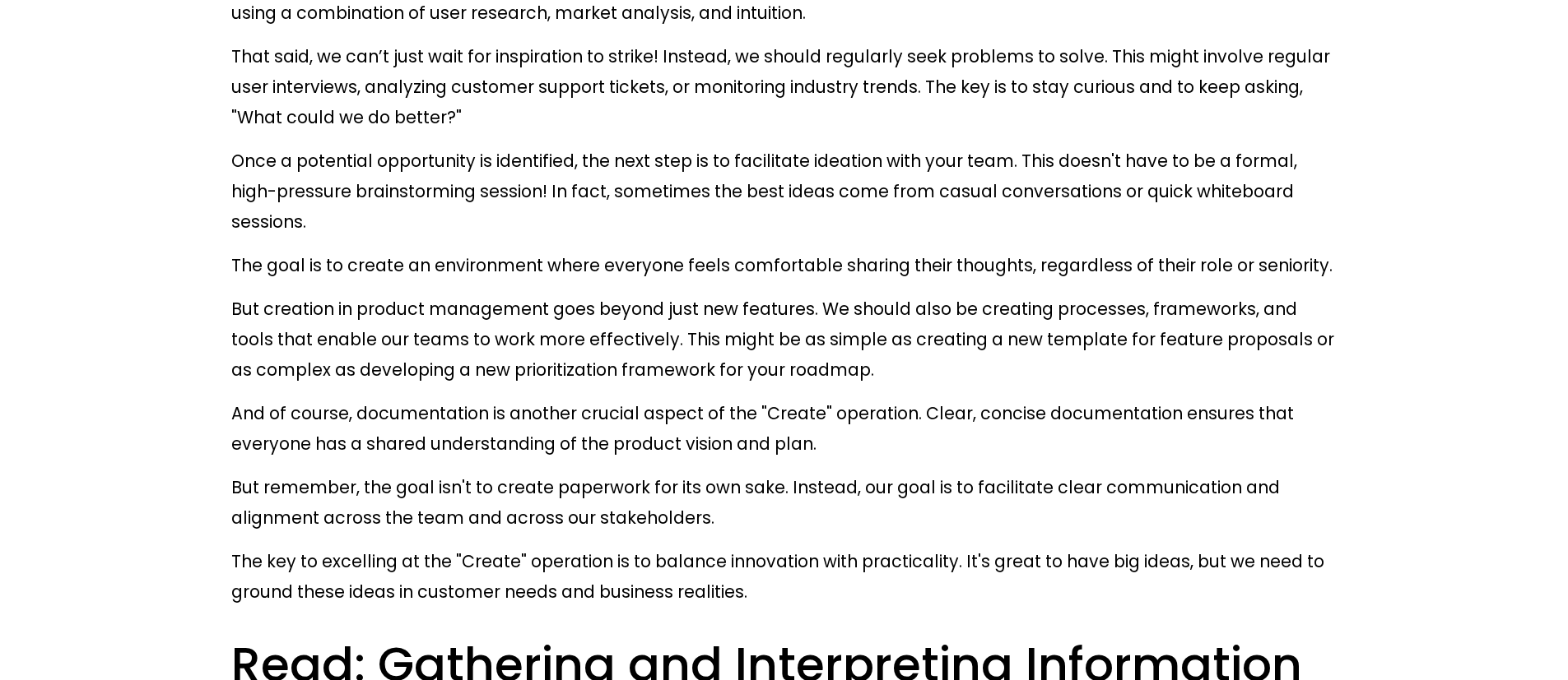
scroll to position [2313, 0]
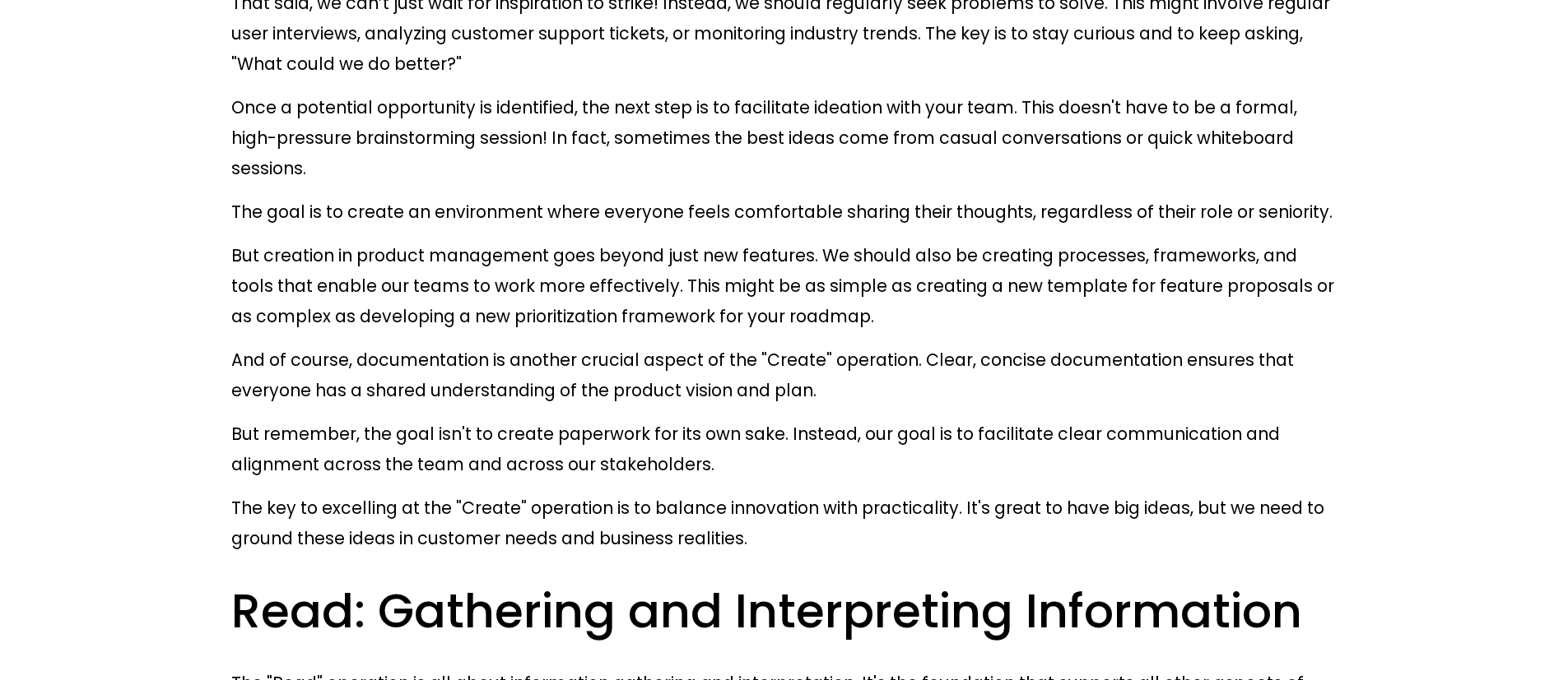
scroll to position [2366, 0]
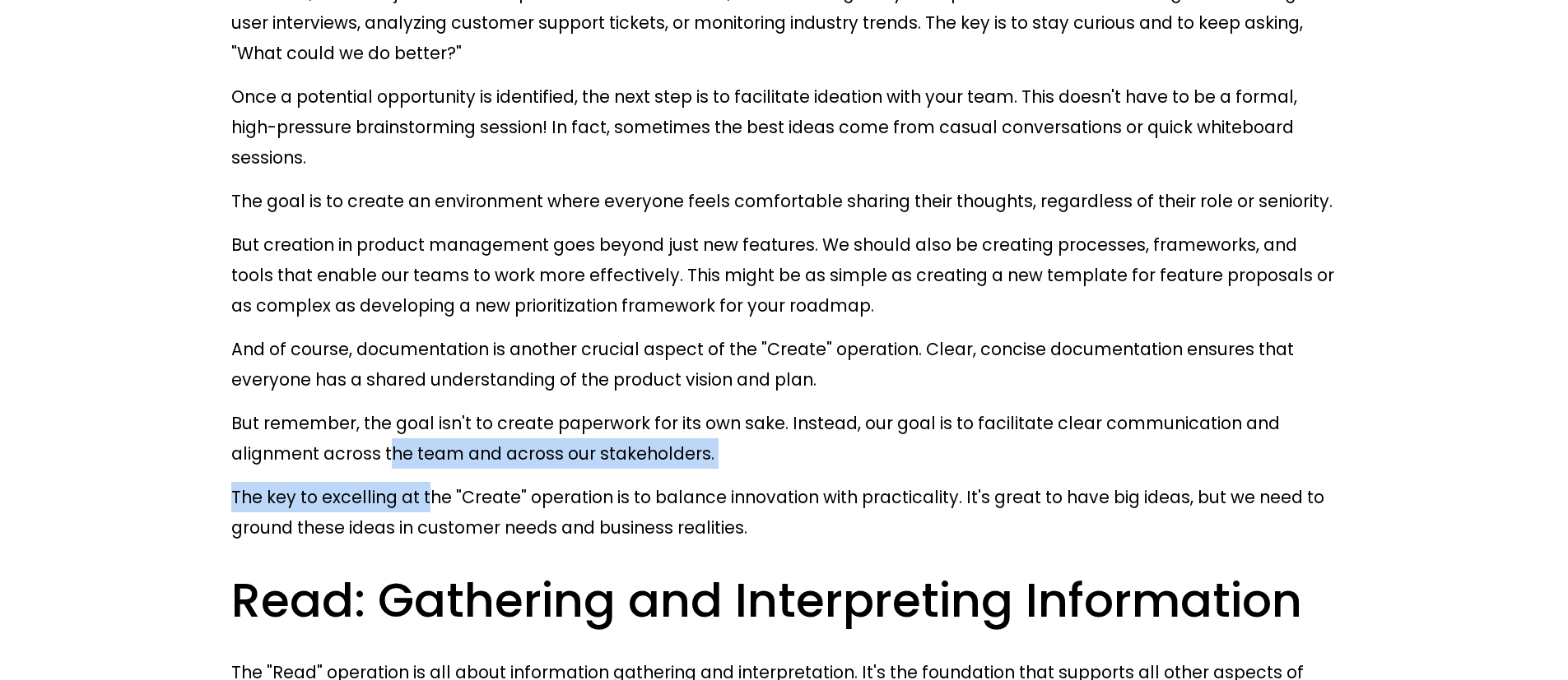
drag, startPoint x: 356, startPoint y: 167, endPoint x: 487, endPoint y: 191, distance: 133.2
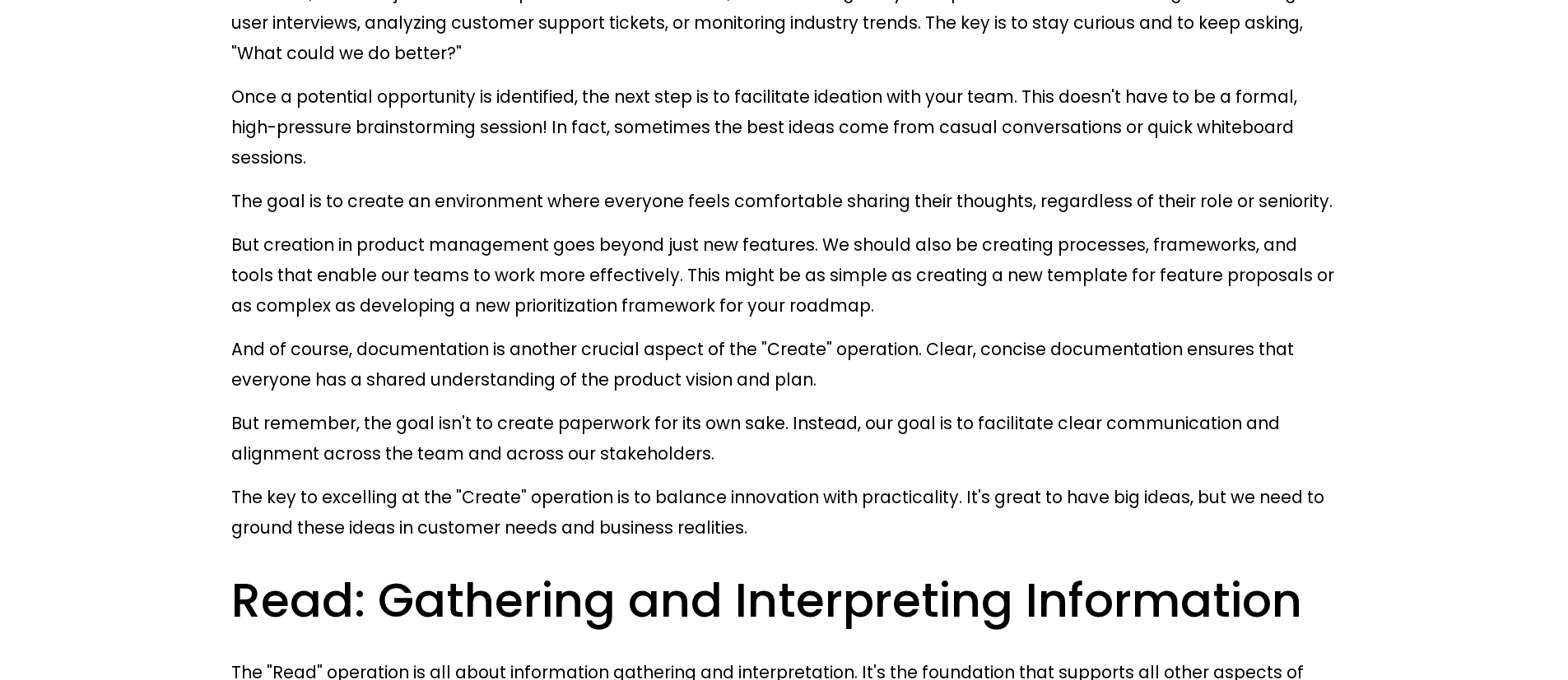
click at [490, 482] on p "The key to excelling at the "Create" operation is to balance innovation with pr…" at bounding box center [783, 513] width 1105 height 61
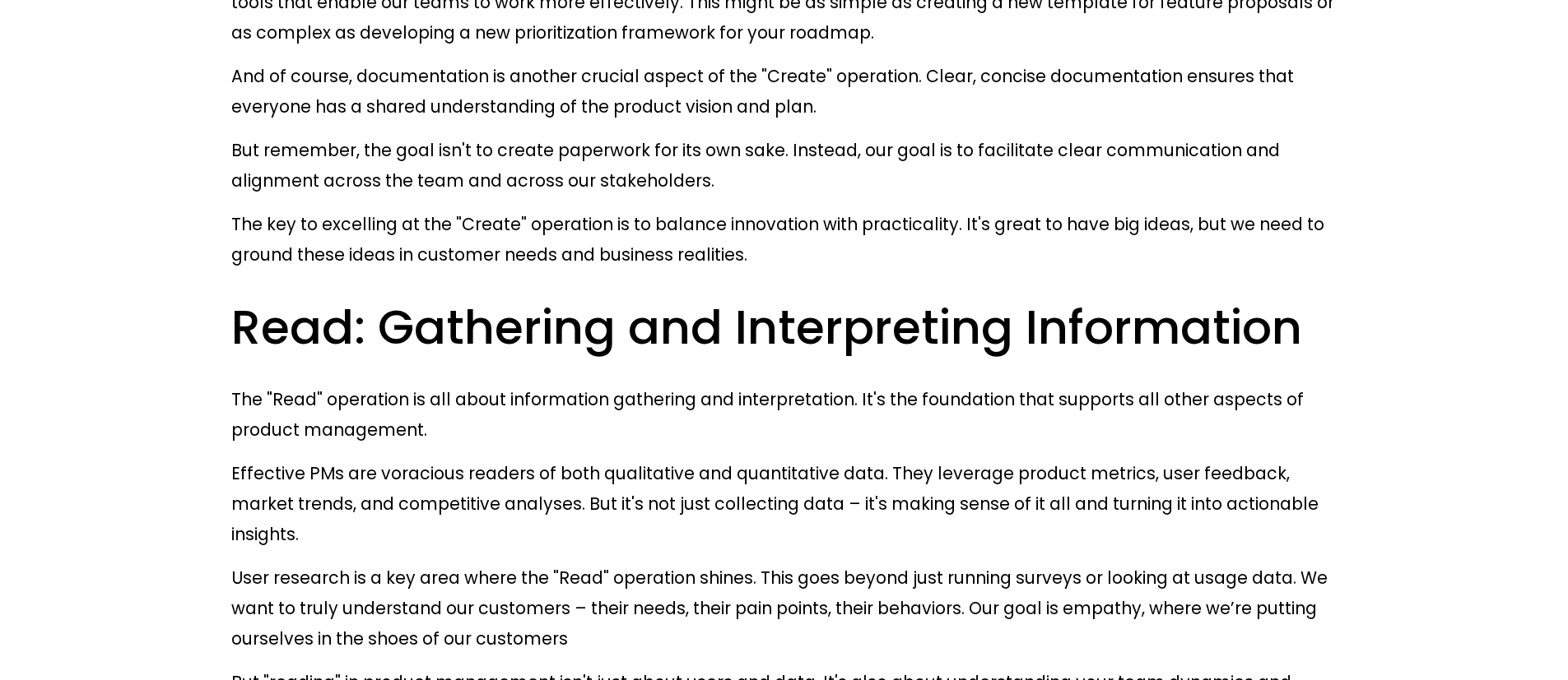
scroll to position [2650, 0]
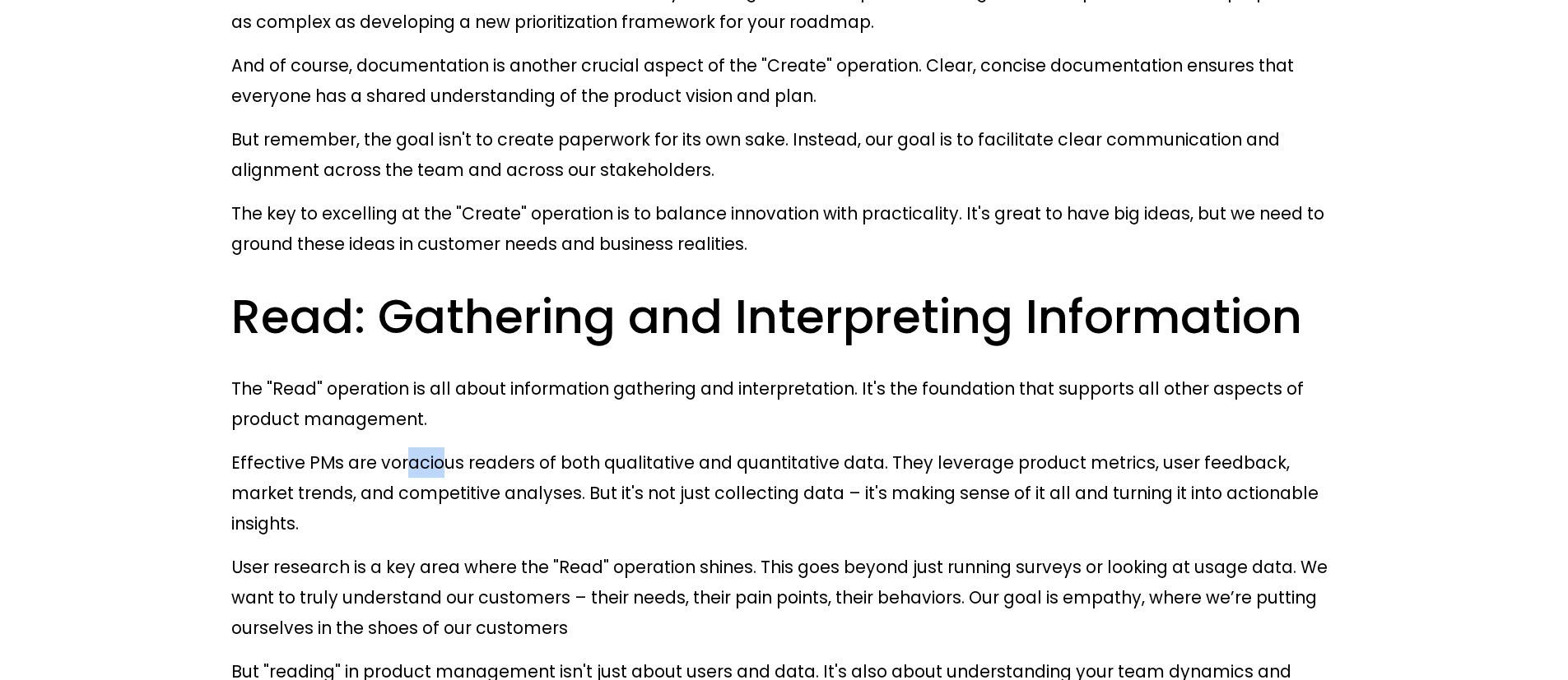
drag, startPoint x: 396, startPoint y: 139, endPoint x: 691, endPoint y: 155, distance: 295.4
click at [583, 447] on p "Effective PMs are voracious readers of both qualitative and quantitative data. …" at bounding box center [783, 493] width 1105 height 92
click at [698, 447] on p "Effective PMs are voracious readers of both qualitative and quantitative data. …" at bounding box center [783, 493] width 1105 height 92
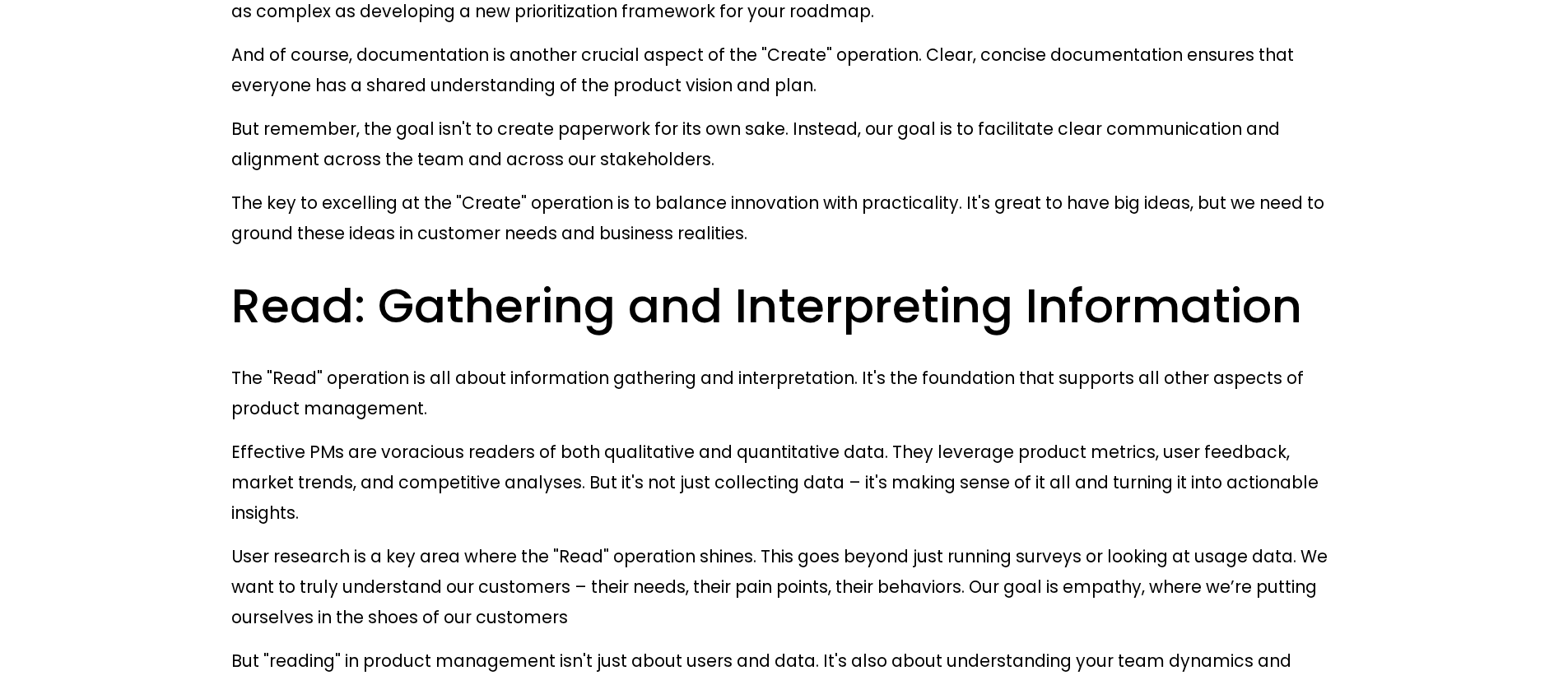
scroll to position [2671, 0]
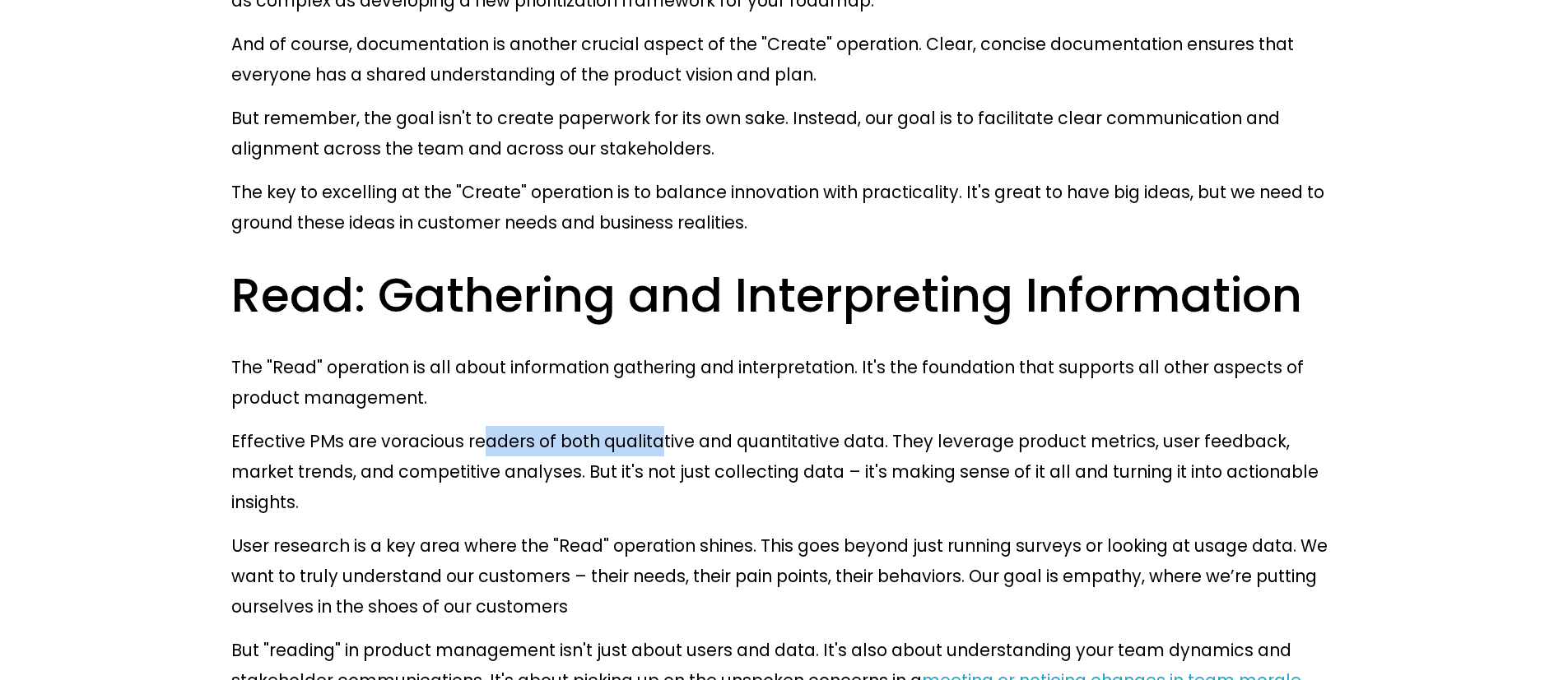
drag, startPoint x: 523, startPoint y: 107, endPoint x: 695, endPoint y: 106, distance: 172.0
click at [631, 426] on p "Effective PMs are voracious readers of both qualitative and quantitative data. …" at bounding box center [783, 472] width 1105 height 92
click at [695, 426] on p "Effective PMs are voracious readers of both qualitative and quantitative data. …" at bounding box center [783, 472] width 1105 height 92
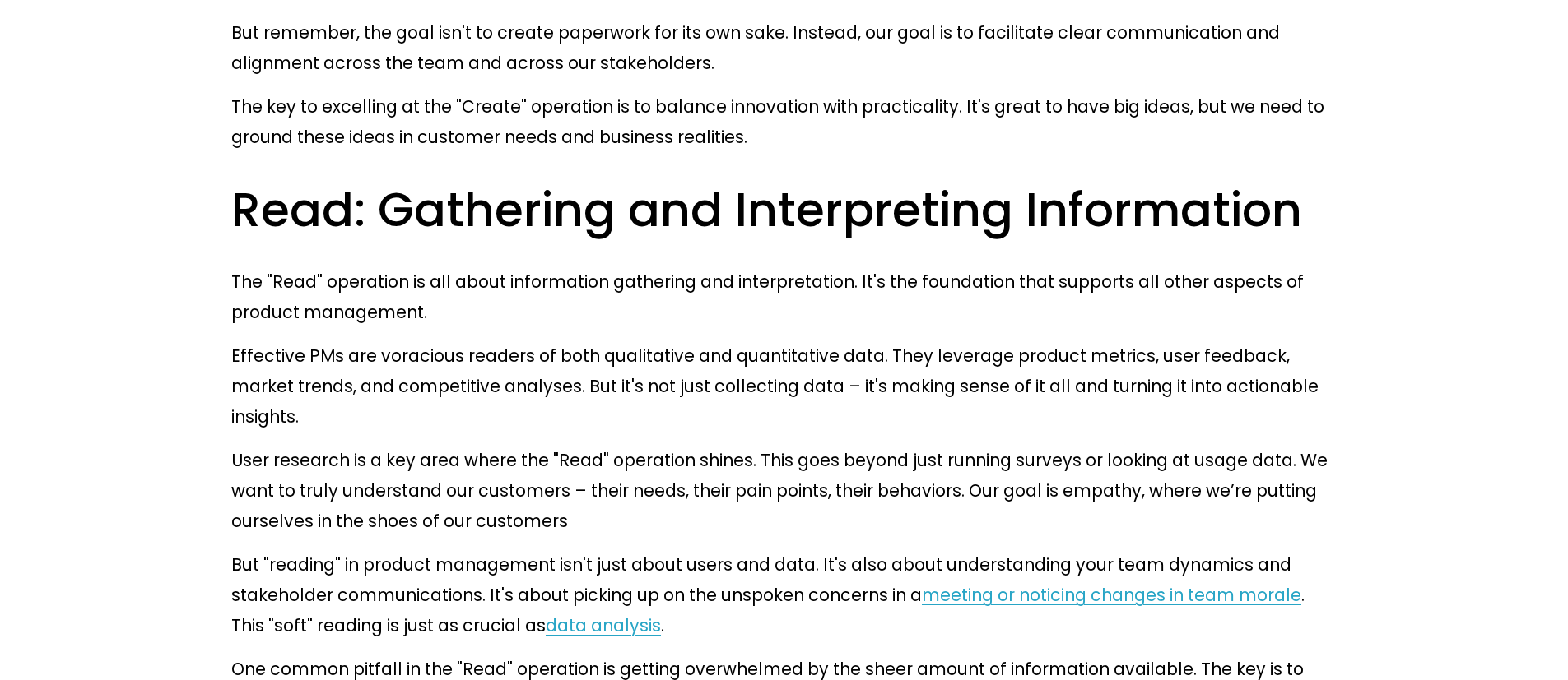
scroll to position [2768, 0]
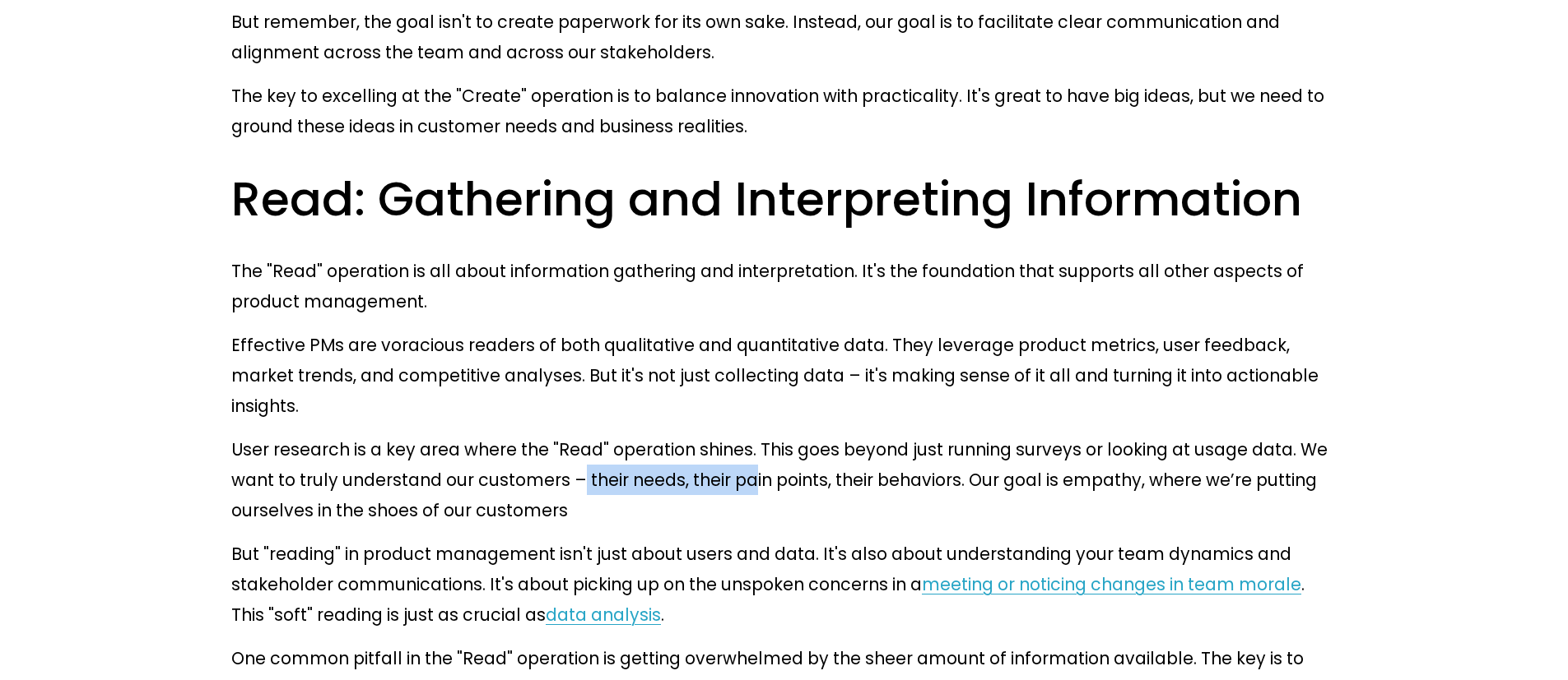
drag, startPoint x: 515, startPoint y: 108, endPoint x: 783, endPoint y: 115, distance: 268.1
click at [724, 434] on p "User research is a key area where the "Read" operation shines. This goes beyond…" at bounding box center [783, 479] width 1105 height 92
click at [787, 434] on p "User research is a key area where the "Read" operation shines. This goes beyond…" at bounding box center [783, 479] width 1105 height 92
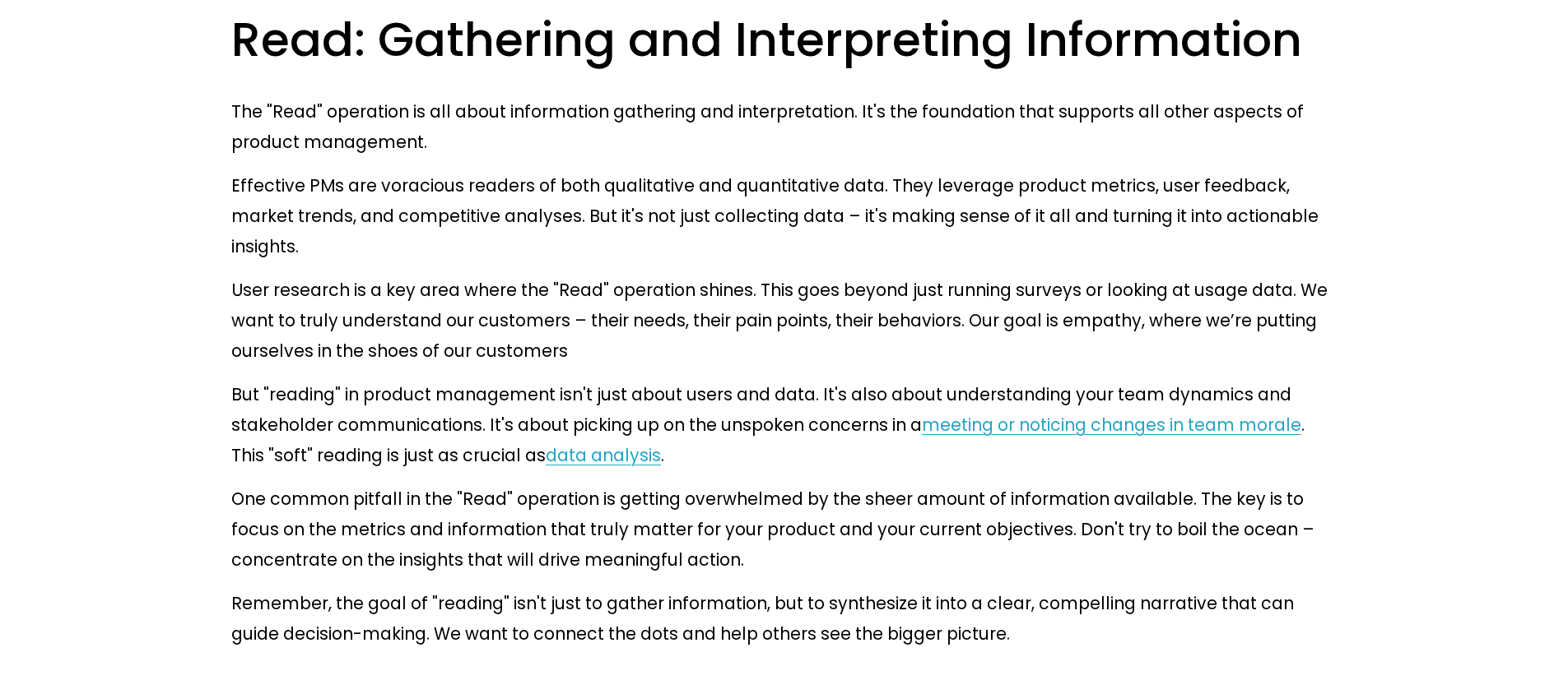
scroll to position [2917, 0]
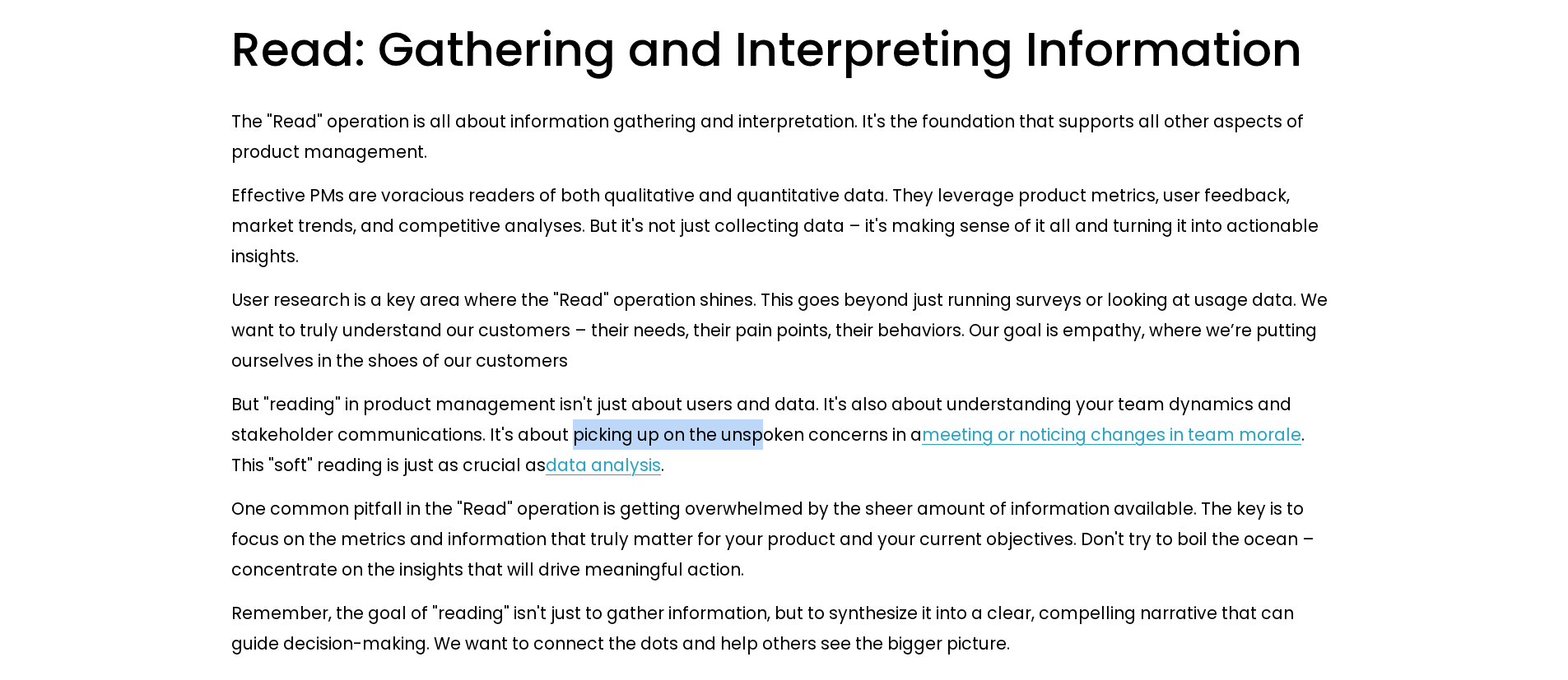
drag, startPoint x: 587, startPoint y: 65, endPoint x: 634, endPoint y: 66, distance: 47.0
click at [630, 389] on p "But "reading" in product management isn't just about users and data. It's also …" at bounding box center [783, 434] width 1105 height 92
click at [634, 389] on p "But "reading" in product management isn't just about users and data. It's also …" at bounding box center [783, 434] width 1105 height 92
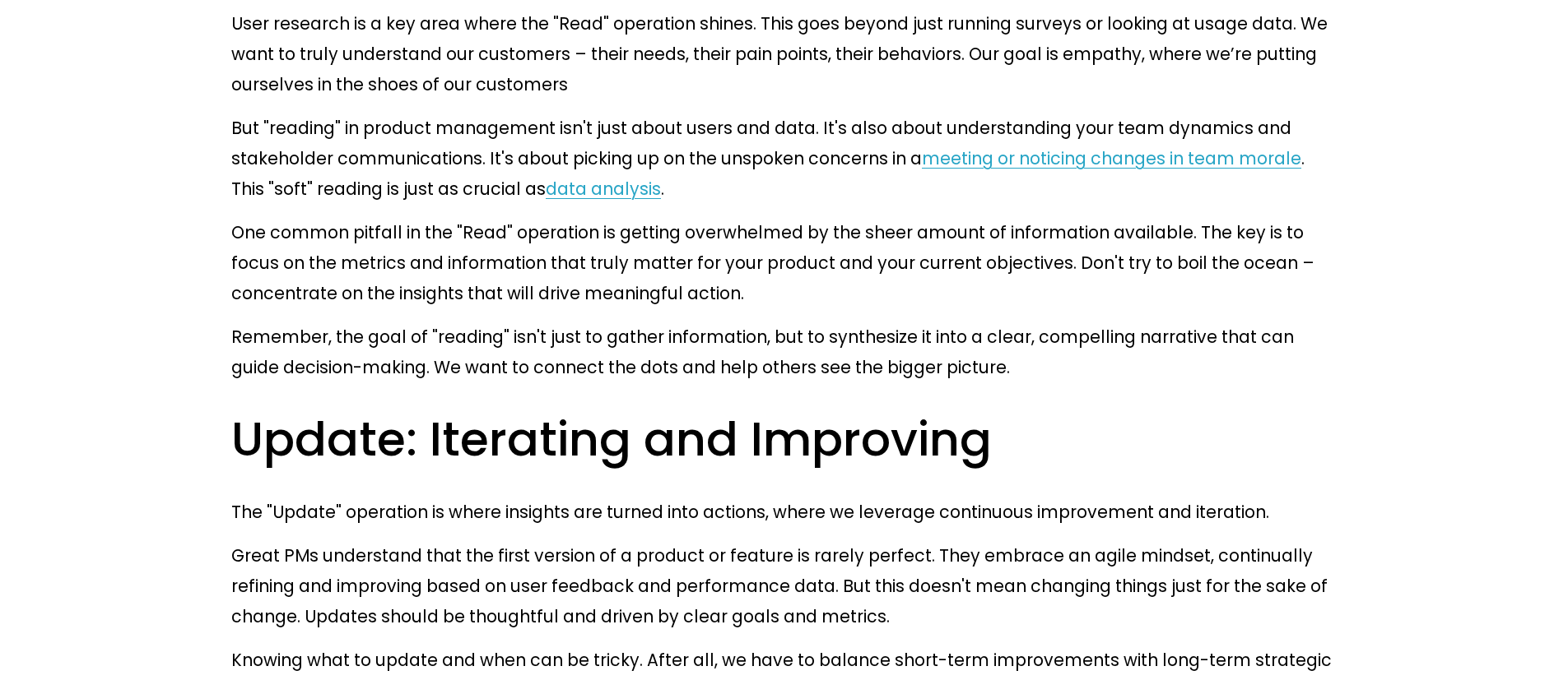
scroll to position [3205, 0]
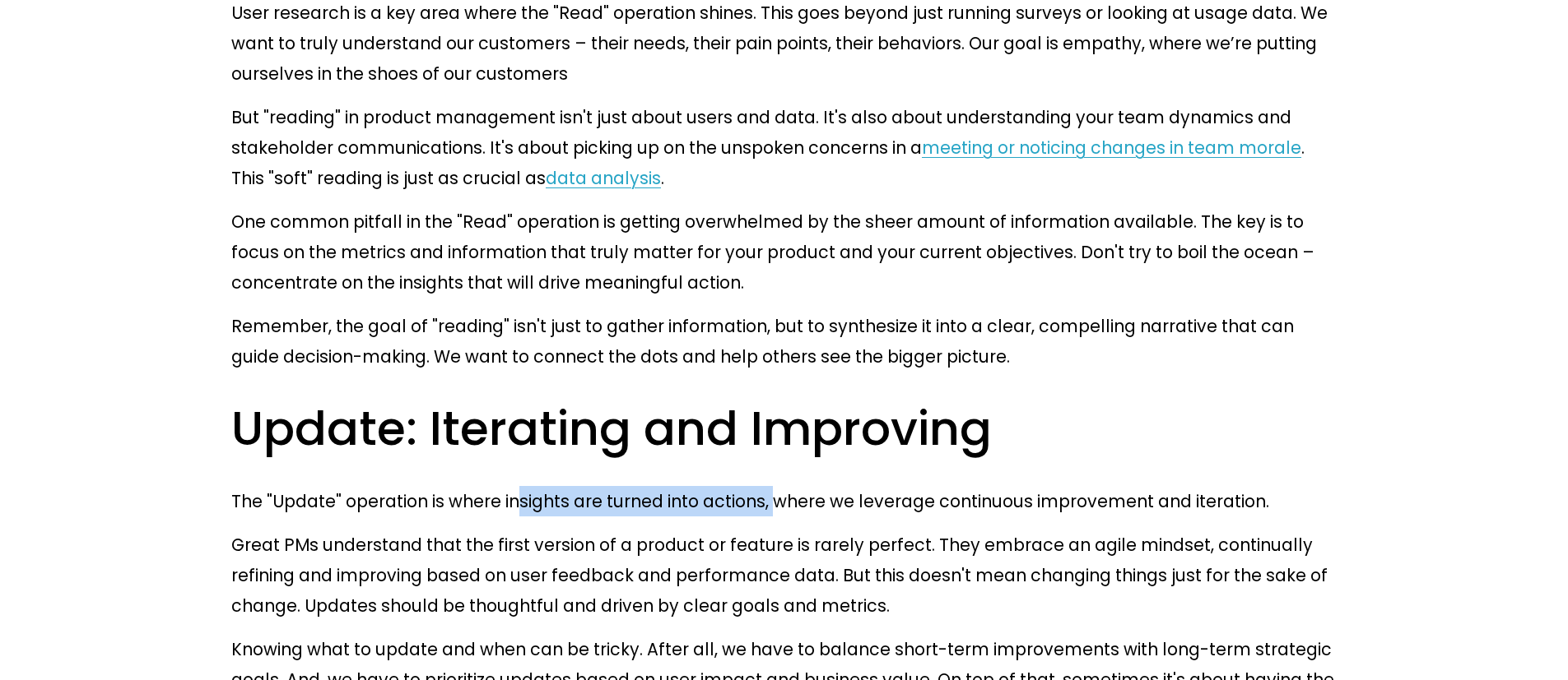
drag, startPoint x: 610, startPoint y: 95, endPoint x: 854, endPoint y: 95, distance: 244.0
click at [838, 486] on p "The "Update" operation is where insights are turned into actions, where we leve…" at bounding box center [783, 501] width 1105 height 31
click at [854, 486] on p "The "Update" operation is where insights are turned into actions, where we leve…" at bounding box center [783, 501] width 1105 height 31
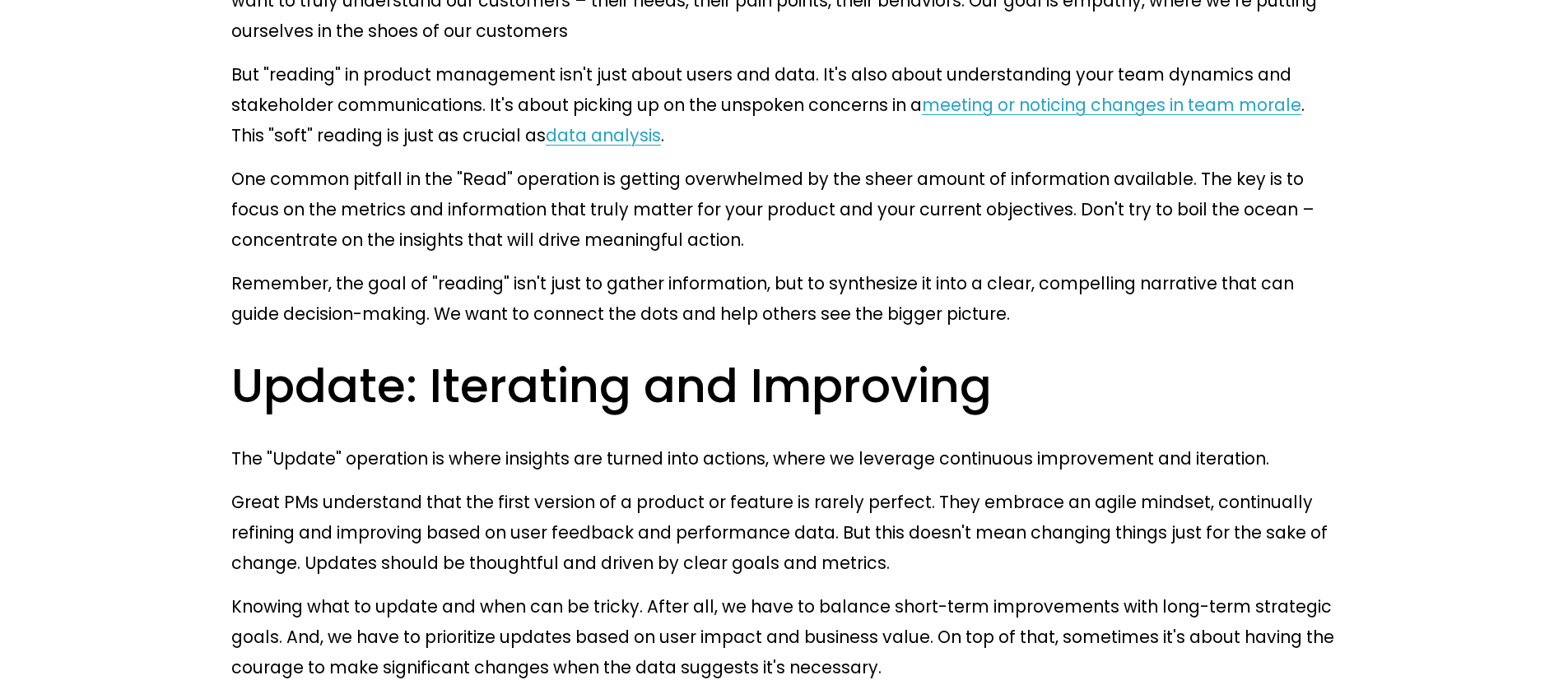
scroll to position [3258, 0]
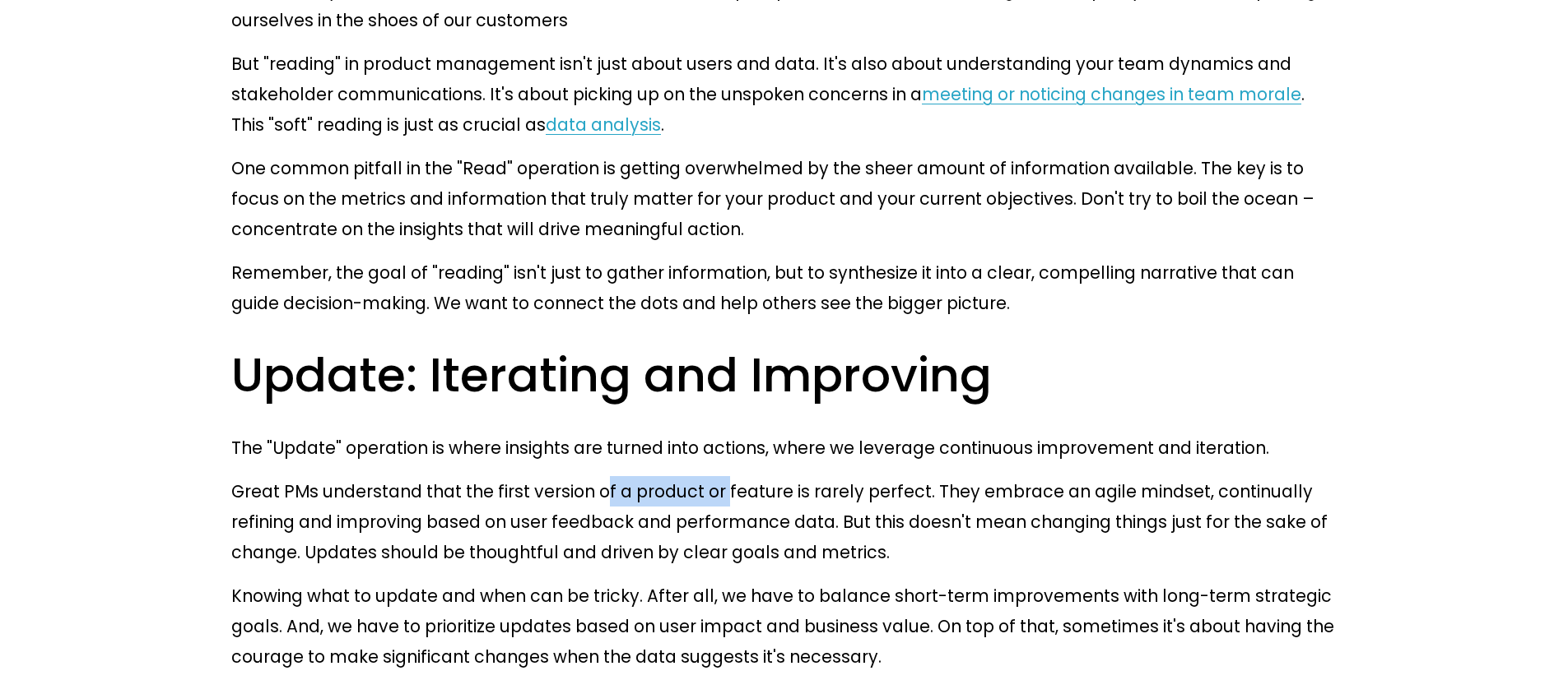
drag, startPoint x: 664, startPoint y: 89, endPoint x: 869, endPoint y: 79, distance: 205.2
click at [802, 476] on p "Great PMs understand that the first version of a product or feature is rarely p…" at bounding box center [783, 521] width 1105 height 92
click at [871, 476] on p "Great PMs understand that the first version of a product or feature is rarely p…" at bounding box center [783, 521] width 1105 height 92
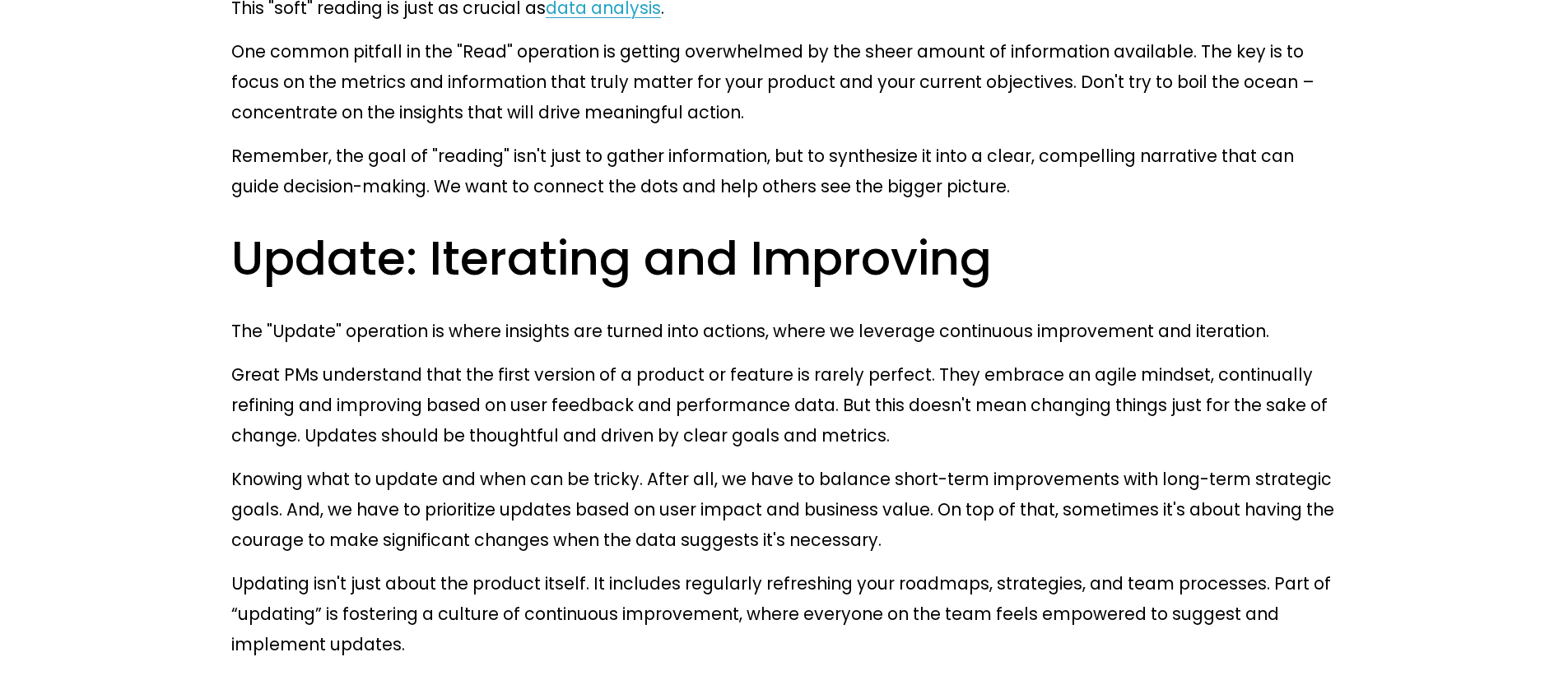
scroll to position [3385, 0]
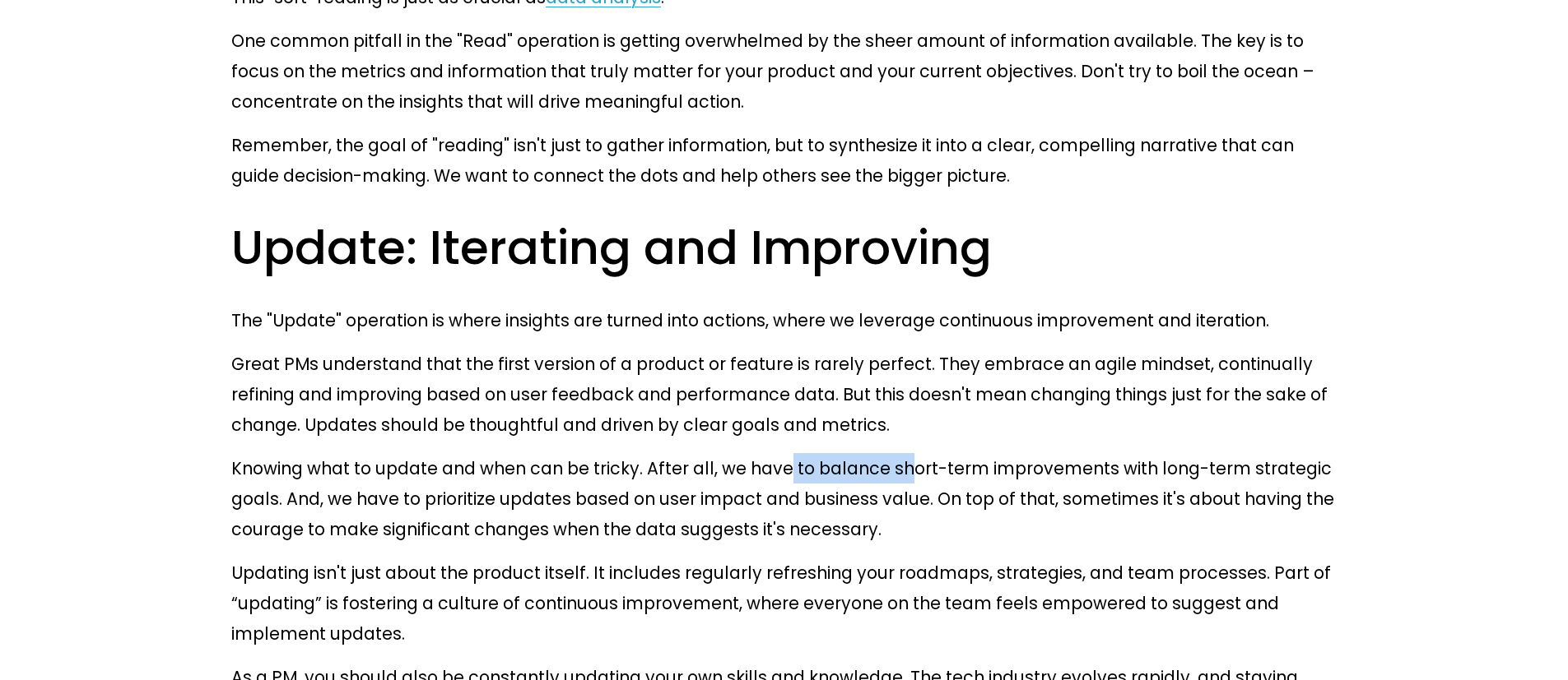
drag, startPoint x: 828, startPoint y: 66, endPoint x: 986, endPoint y: 52, distance: 158.6
click at [940, 453] on p "Knowing what to update and when can be tricky. After all, we have to balance sh…" at bounding box center [783, 499] width 1105 height 92
click at [990, 453] on p "Knowing what to update and when can be tricky. After all, we have to balance sh…" at bounding box center [783, 499] width 1105 height 92
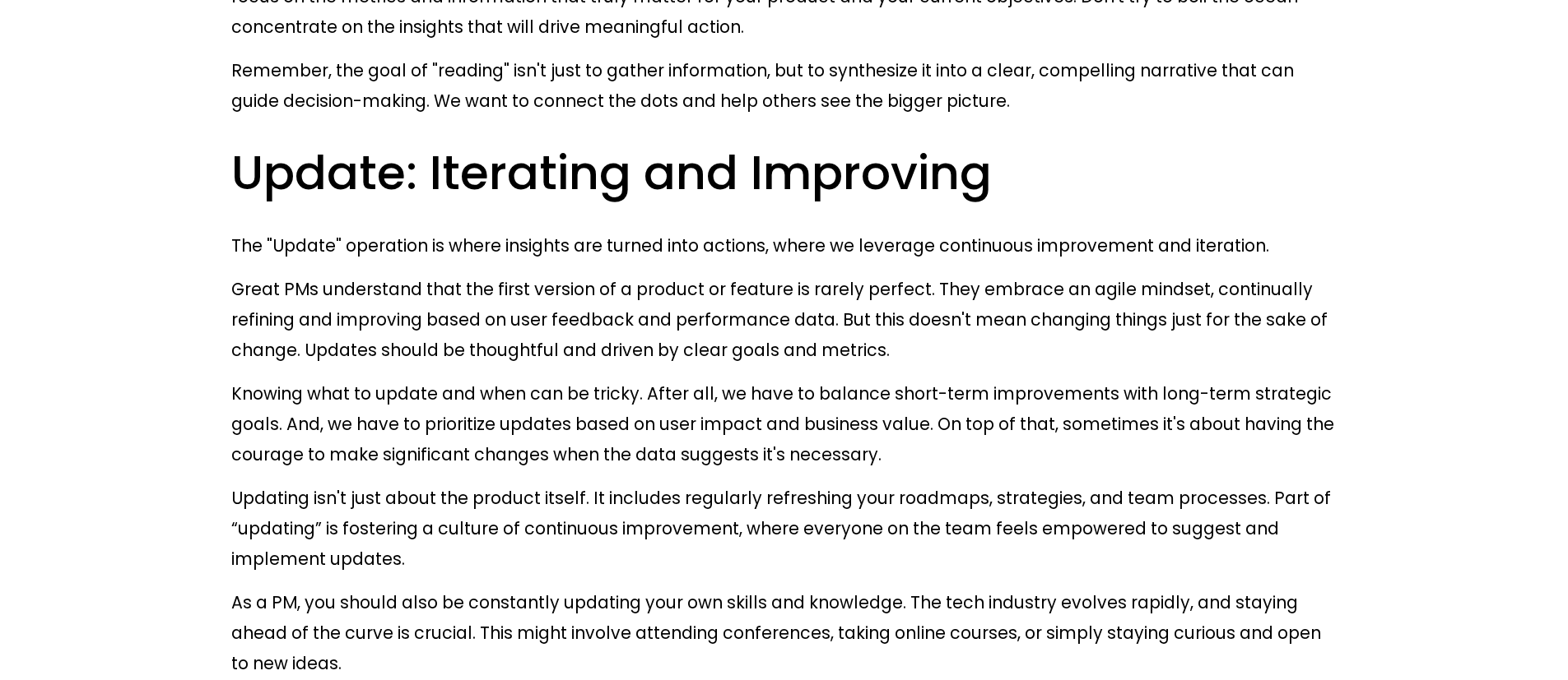
scroll to position [3471, 0]
